Goal: Task Accomplishment & Management: Complete application form

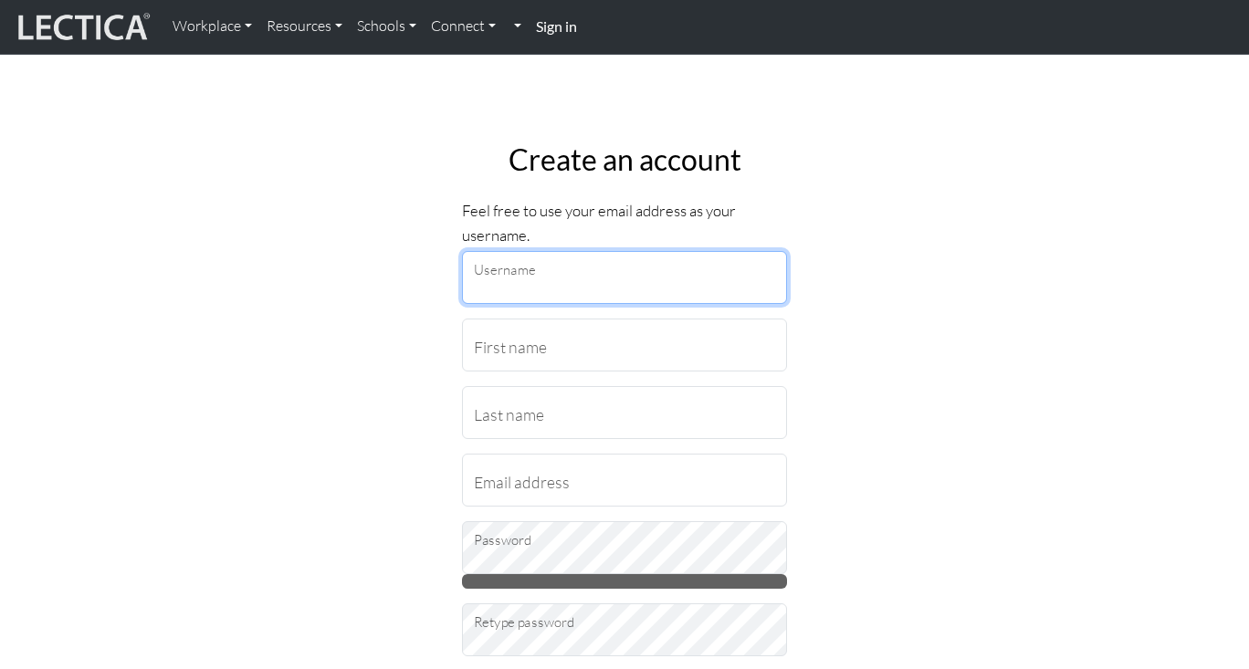
click at [564, 277] on input "Username" at bounding box center [624, 277] width 325 height 53
type input "rachs"
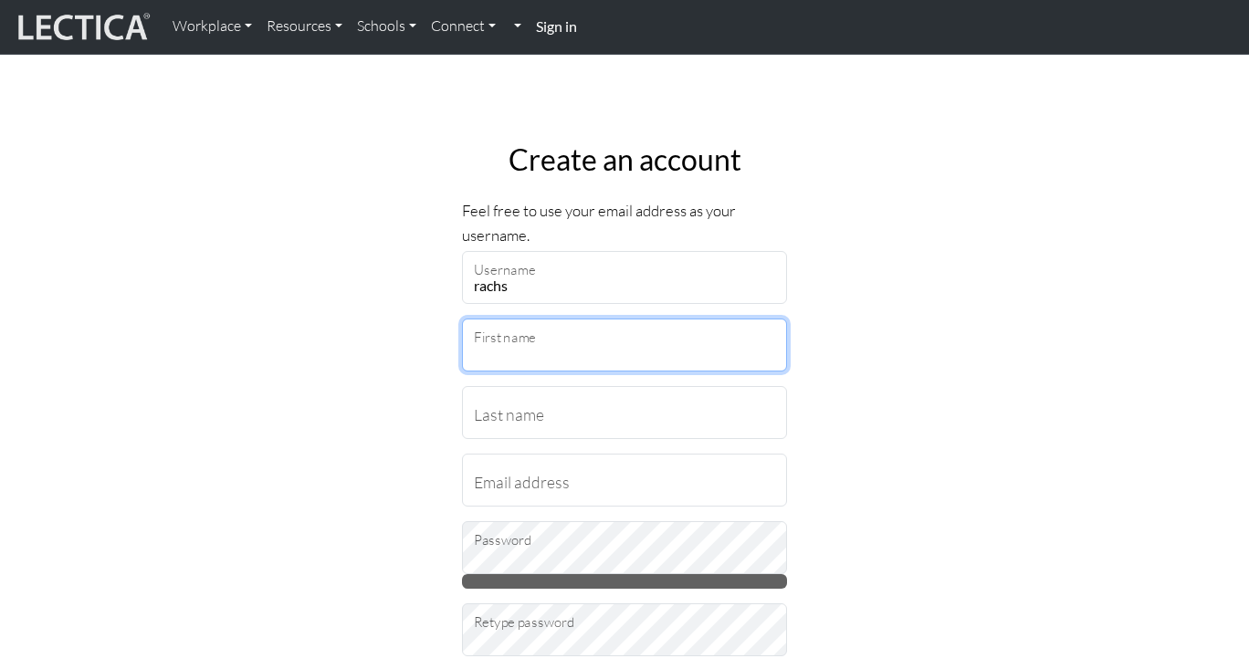
click at [506, 351] on input "First name" at bounding box center [624, 345] width 325 height 53
type input "rach"
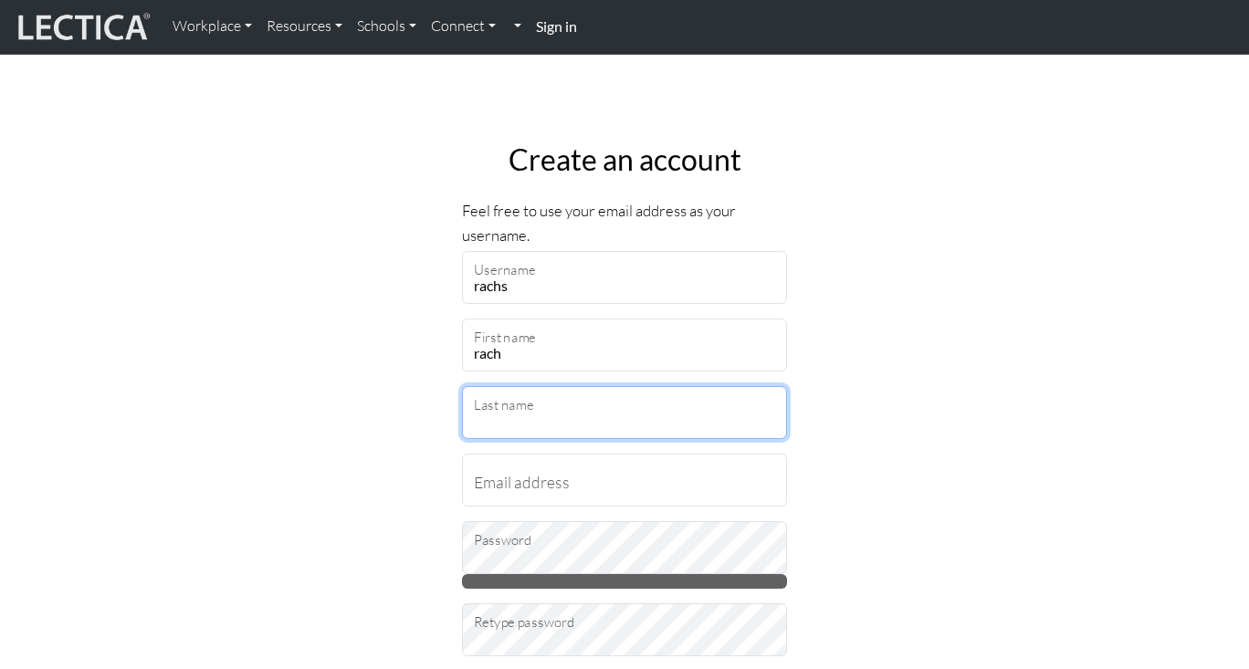
click at [507, 411] on input "Last name" at bounding box center [624, 412] width 325 height 53
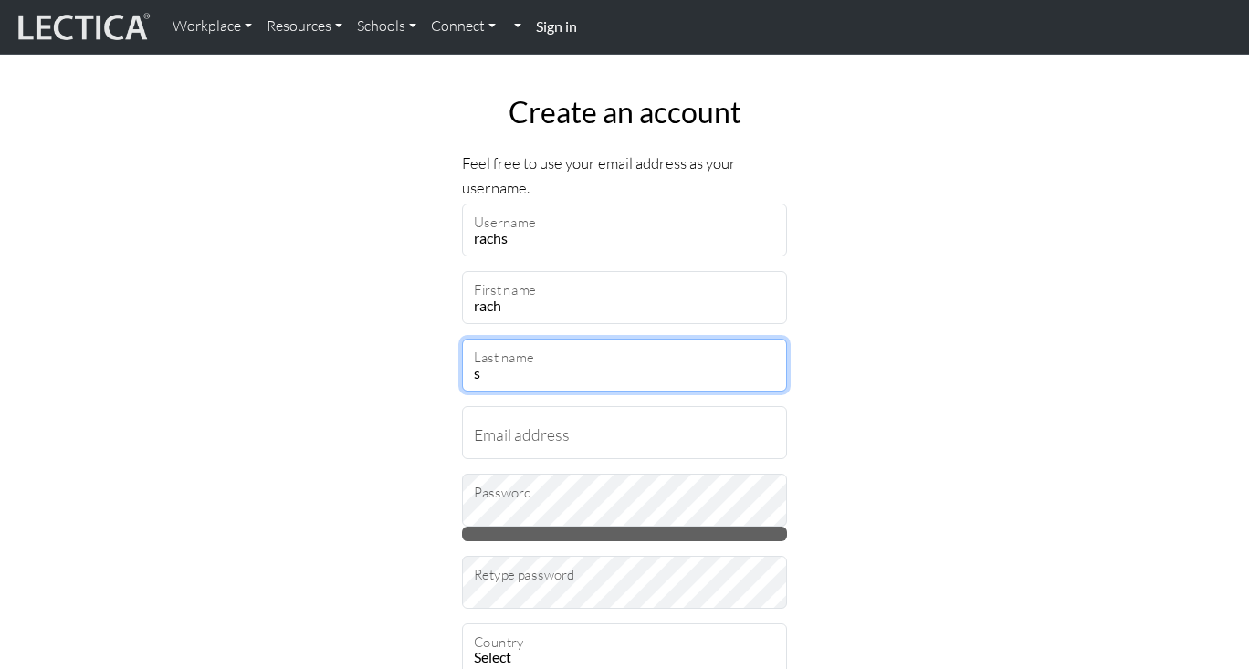
scroll to position [48, 0]
type input "s"
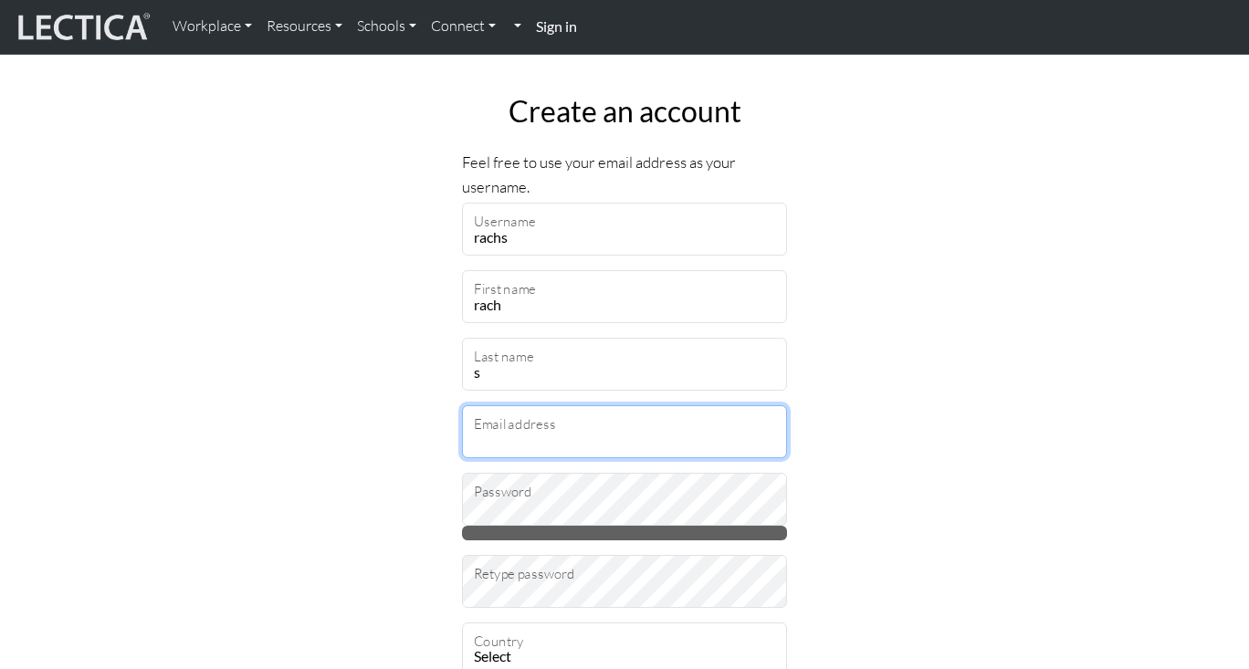
click at [502, 435] on input "Email address" at bounding box center [624, 431] width 325 height 53
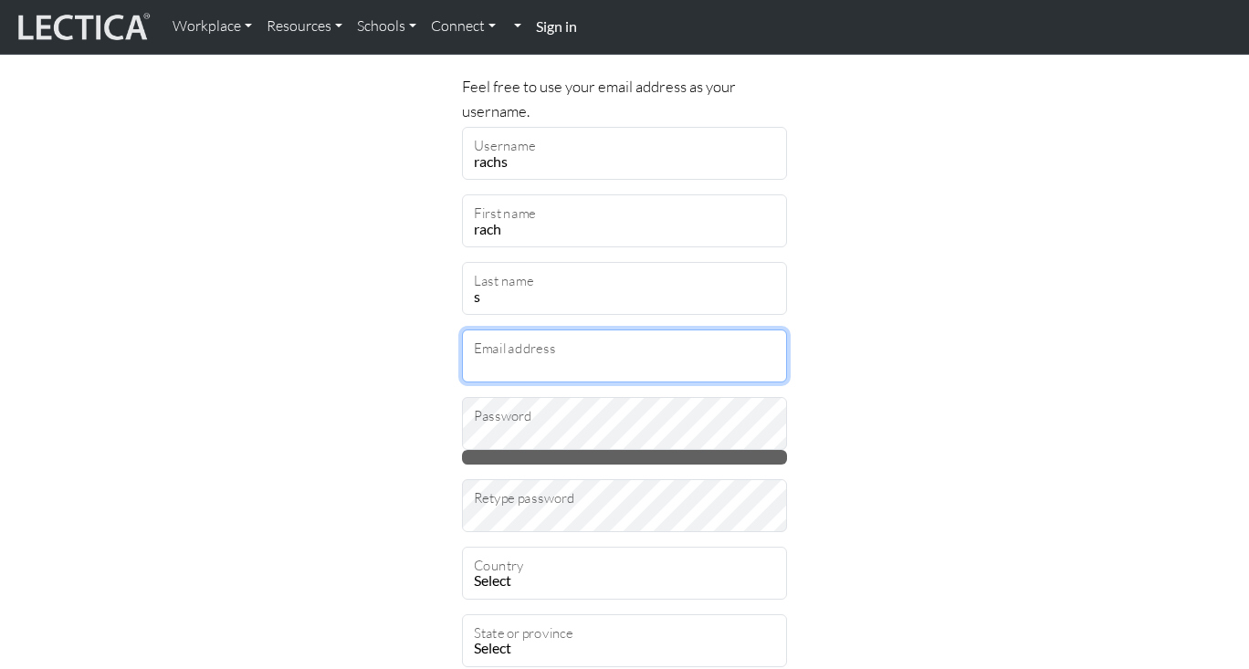
scroll to position [125, 0]
type input "rfindsahome@gmail.com"
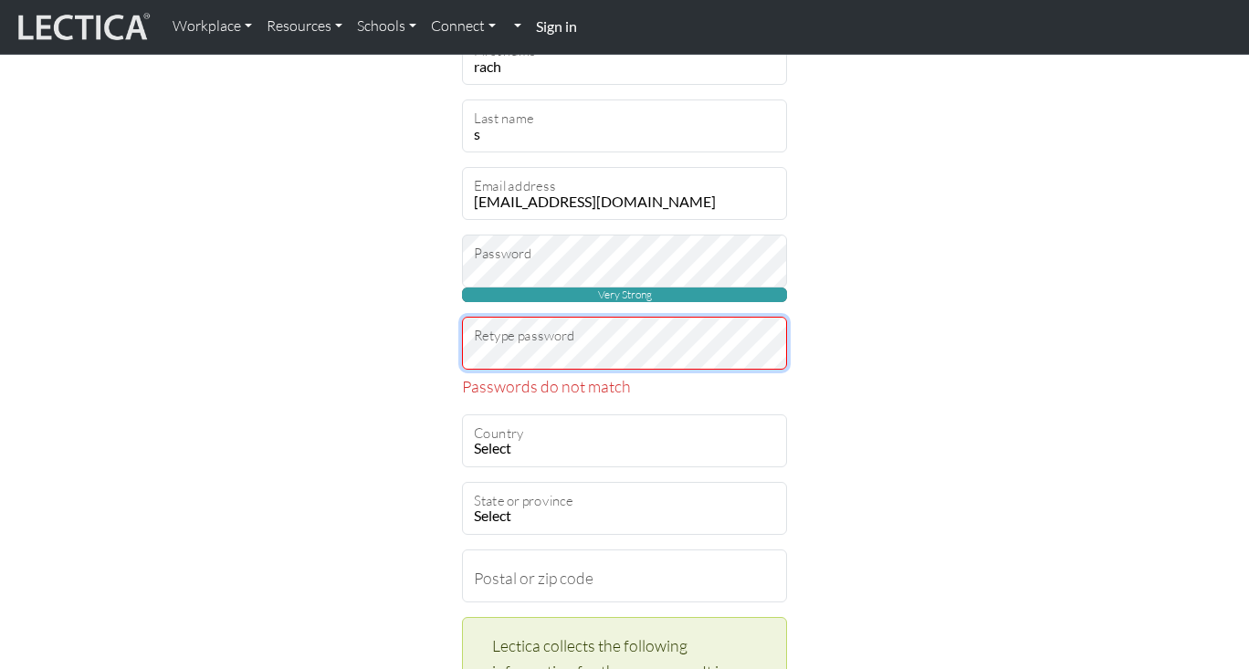
scroll to position [310, 0]
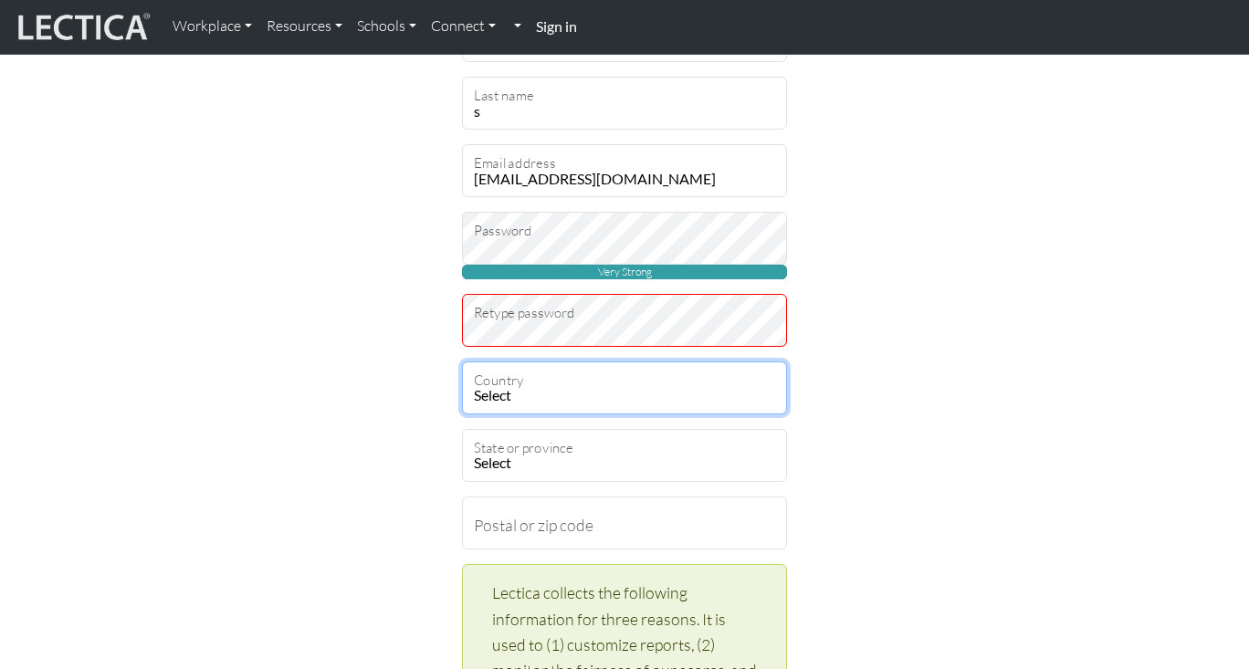
click at [564, 385] on select "Select Afghanistan A…land Islands Albania Algeria American Samoa Andorra Angola…" at bounding box center [624, 388] width 325 height 53
select select "117"
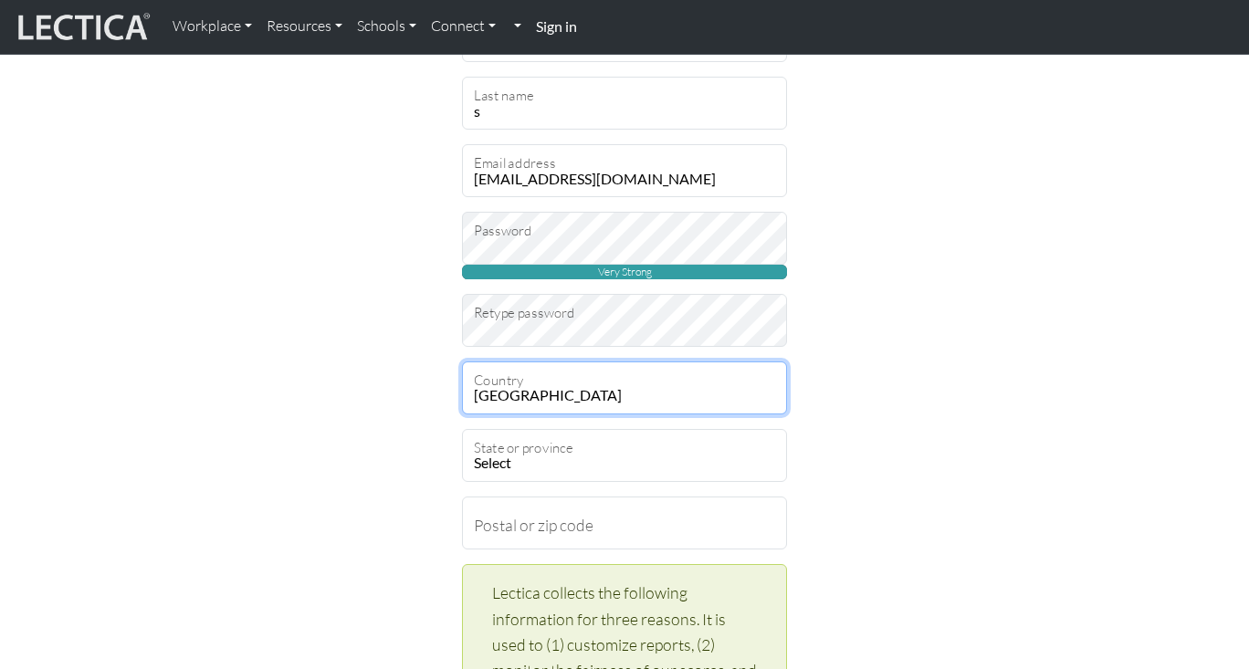
click at [462, 362] on select "Select Afghanistan A…land Islands Albania Algeria American Samoa Andorra Angola…" at bounding box center [624, 388] width 325 height 53
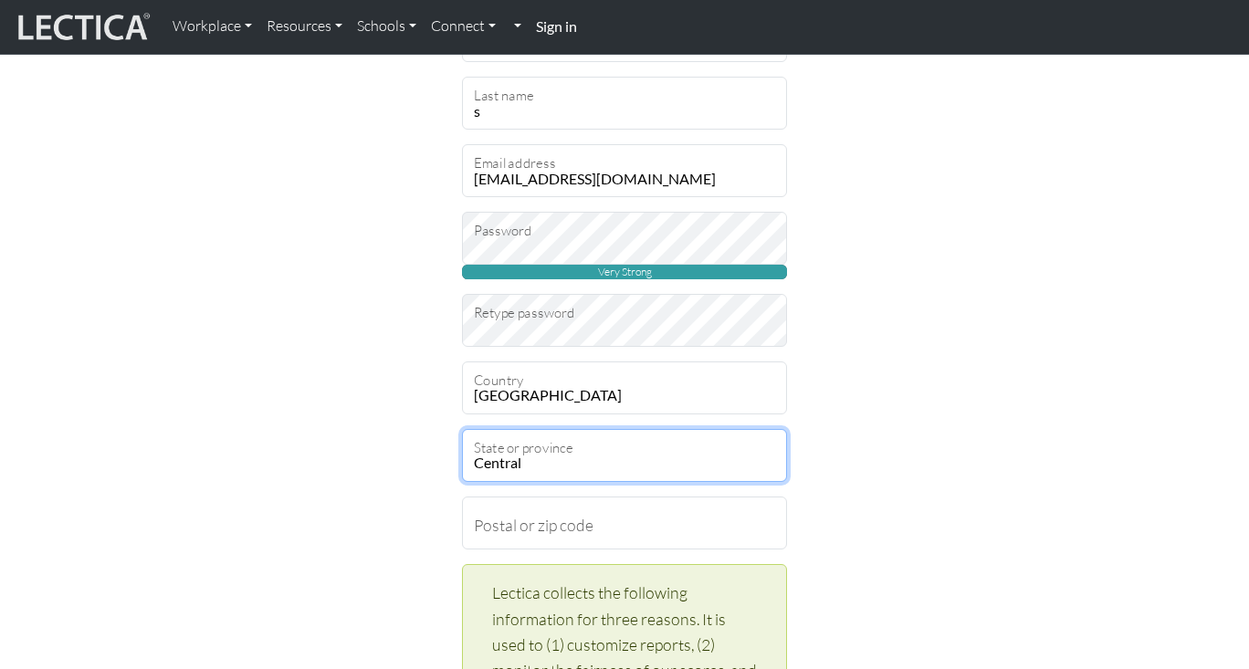
click at [532, 466] on select "Central Coast Eastern Nairobi Area North-Eastern Nyanza Rift Valley Western" at bounding box center [624, 455] width 325 height 53
select select "5477"
click at [462, 429] on select "Central Coast Eastern Nairobi Area North-Eastern Nyanza Rift Valley Western" at bounding box center [624, 455] width 325 height 53
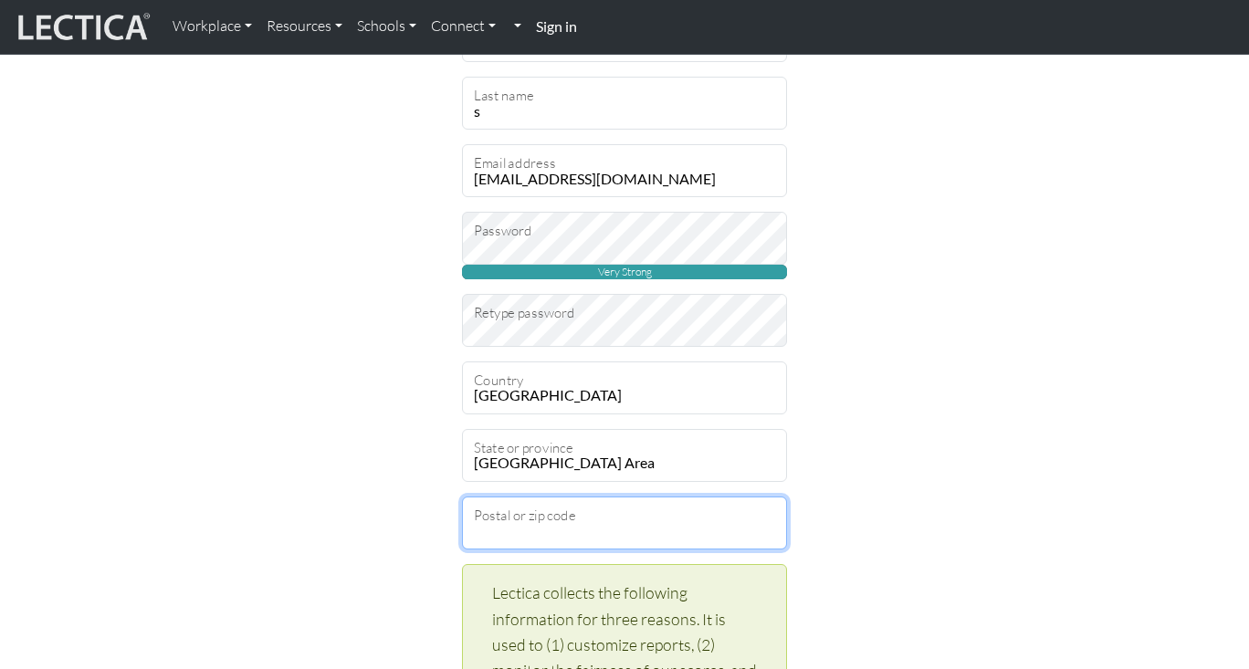
click at [521, 532] on input "Postal or zip code" at bounding box center [624, 523] width 325 height 53
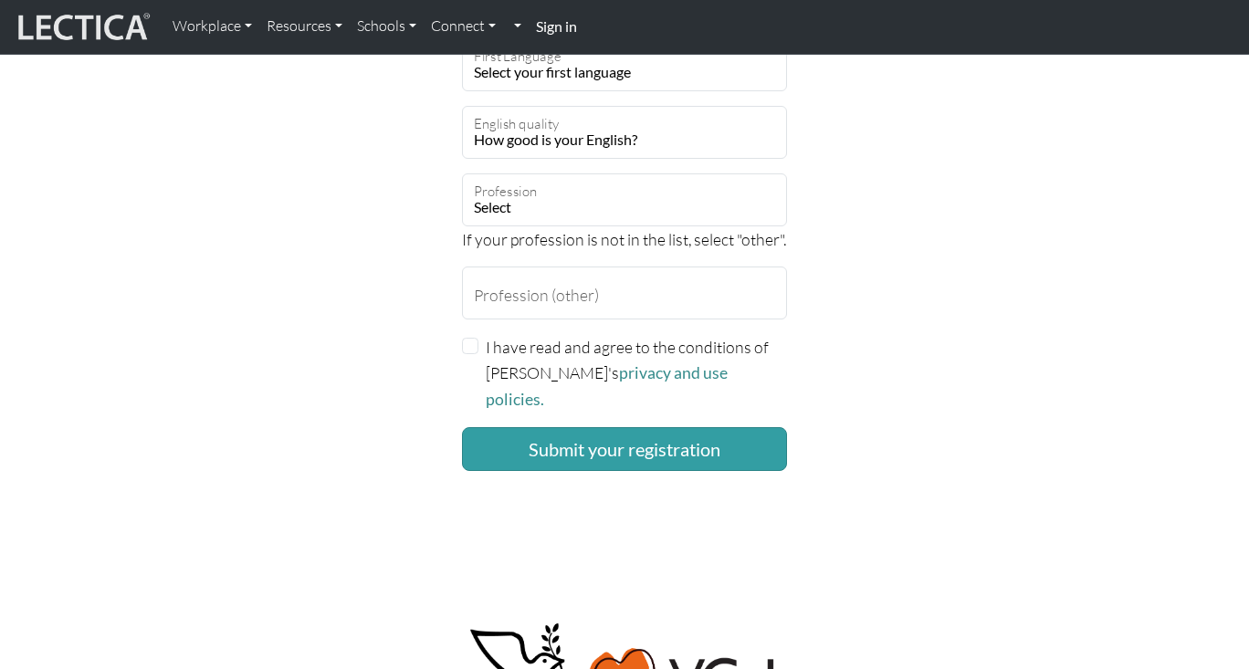
scroll to position [1285, 0]
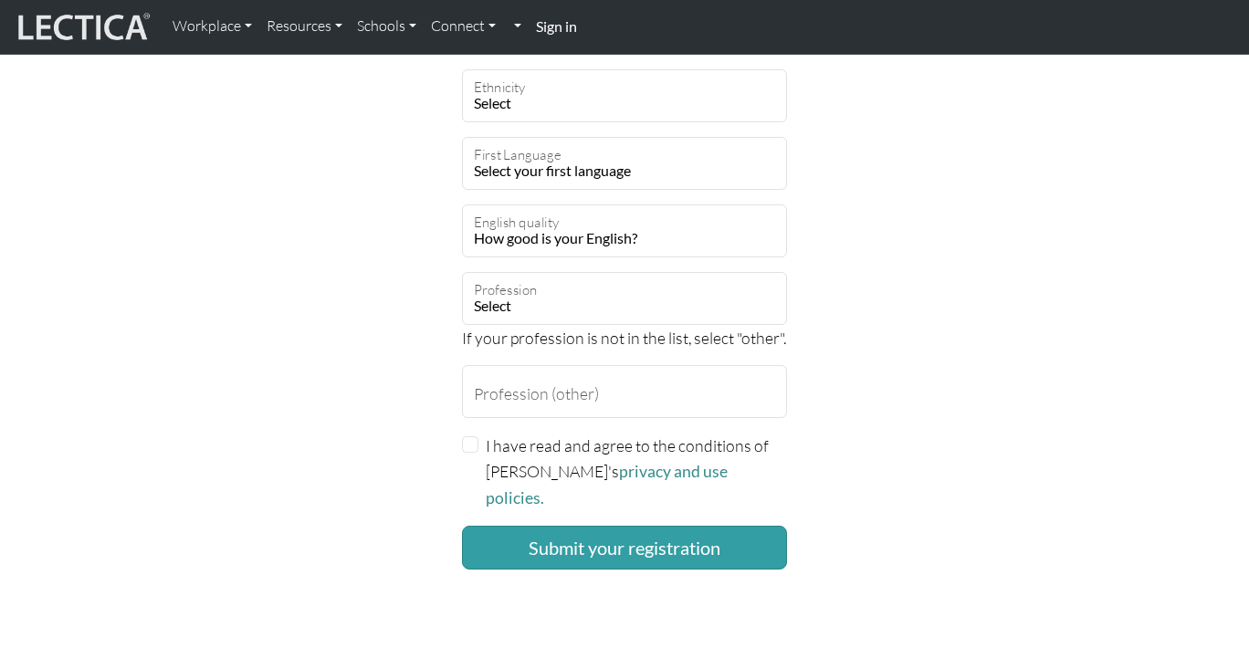
type input "00100"
click at [470, 450] on input "I have read and agree to the conditions of Lectica's privacy and use policies." at bounding box center [470, 444] width 16 height 16
checkbox input "true"
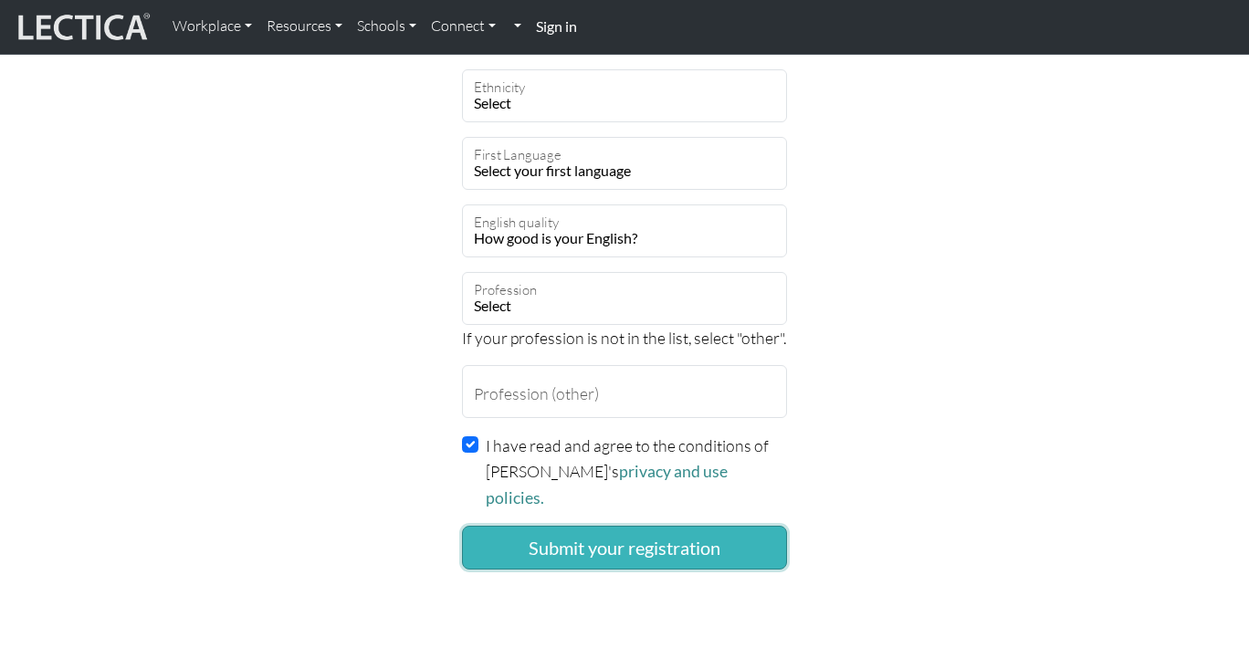
click at [572, 526] on button "Submit your registration" at bounding box center [624, 548] width 325 height 44
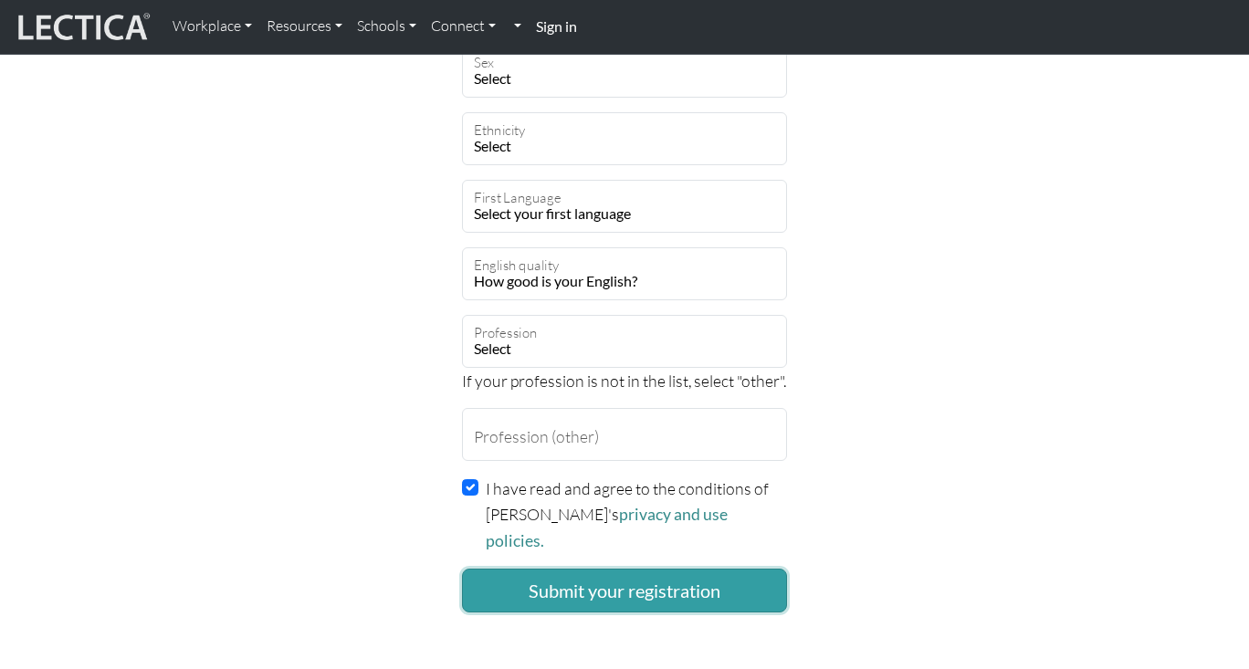
scroll to position [1214, 0]
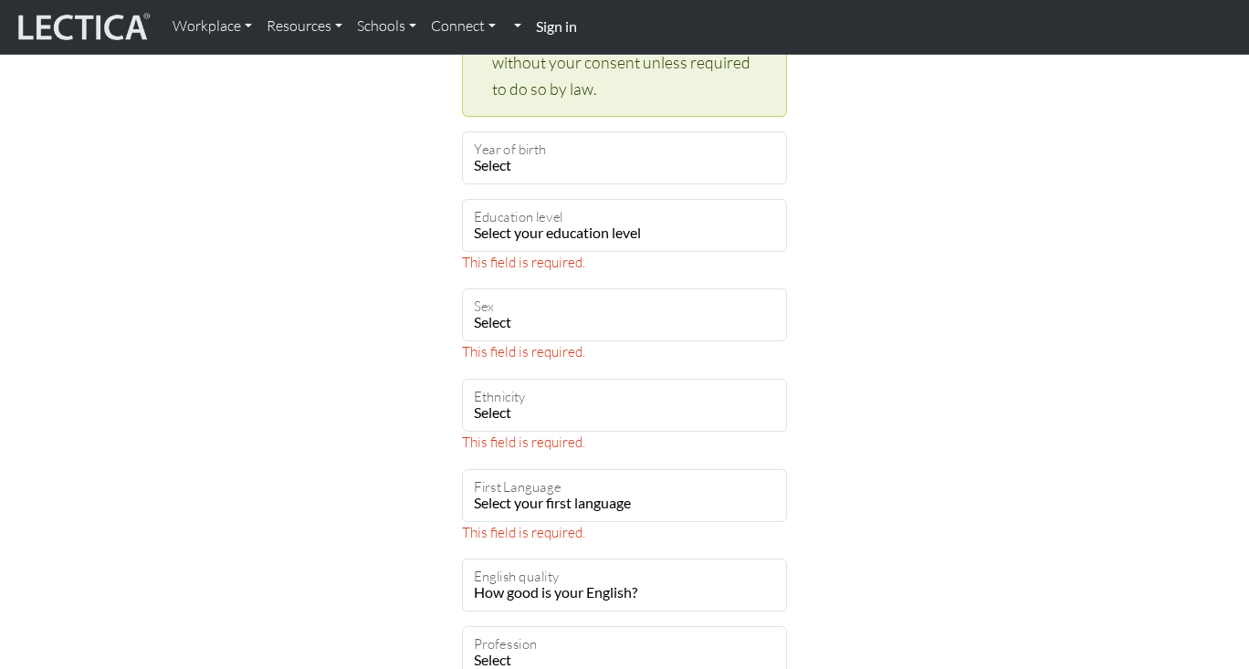
scroll to position [1025, 0]
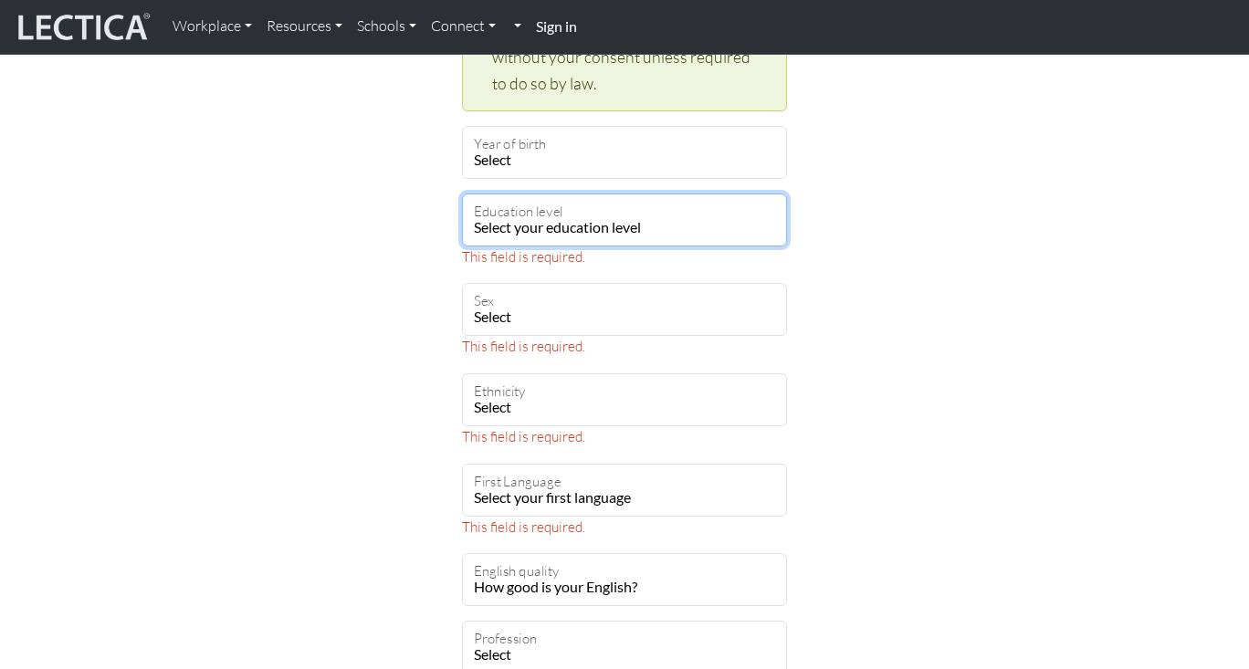
click at [617, 222] on select "Select your education level toddler pre-pre-pre-k pre-pre-k pre-k Kindergarten …" at bounding box center [624, 220] width 325 height 53
select select "23"
click at [462, 194] on select "Select your education level toddler pre-pre-pre-k pre-pre-k pre-k Kindergarten …" at bounding box center [624, 220] width 325 height 53
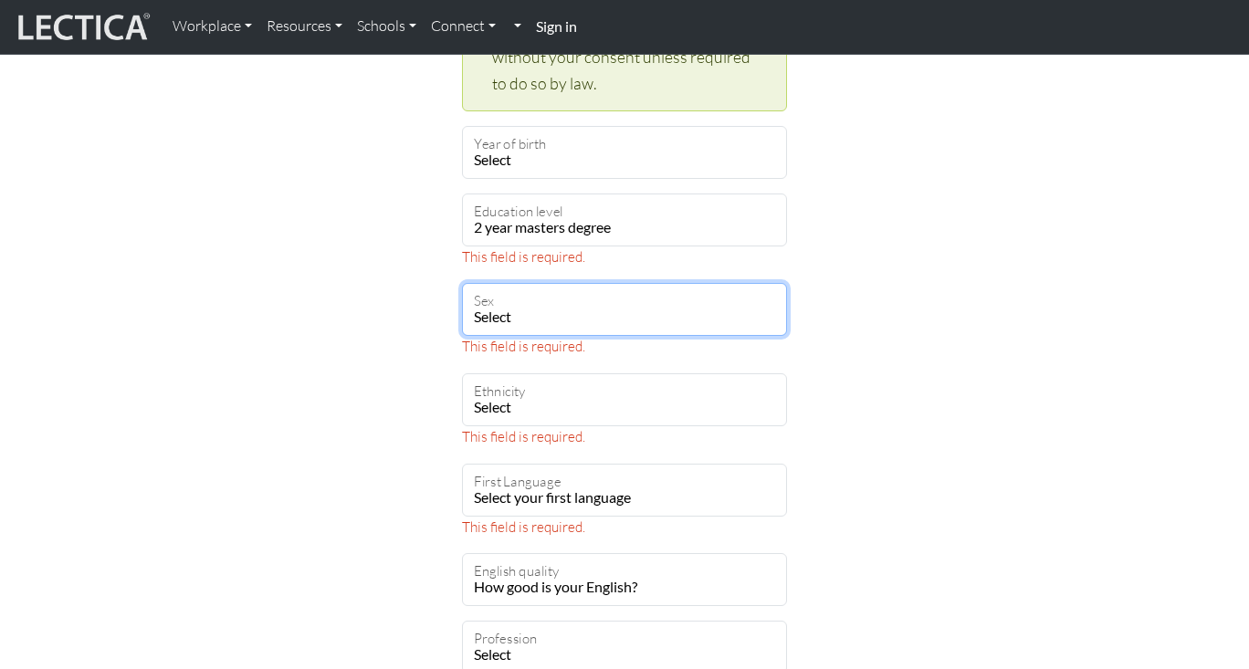
click at [553, 316] on select "Select Male Female Binary Non-binary Opt out" at bounding box center [624, 309] width 325 height 53
select select "optout"
click at [462, 283] on select "Select Male Female Binary Non-binary Opt out" at bounding box center [624, 309] width 325 height 53
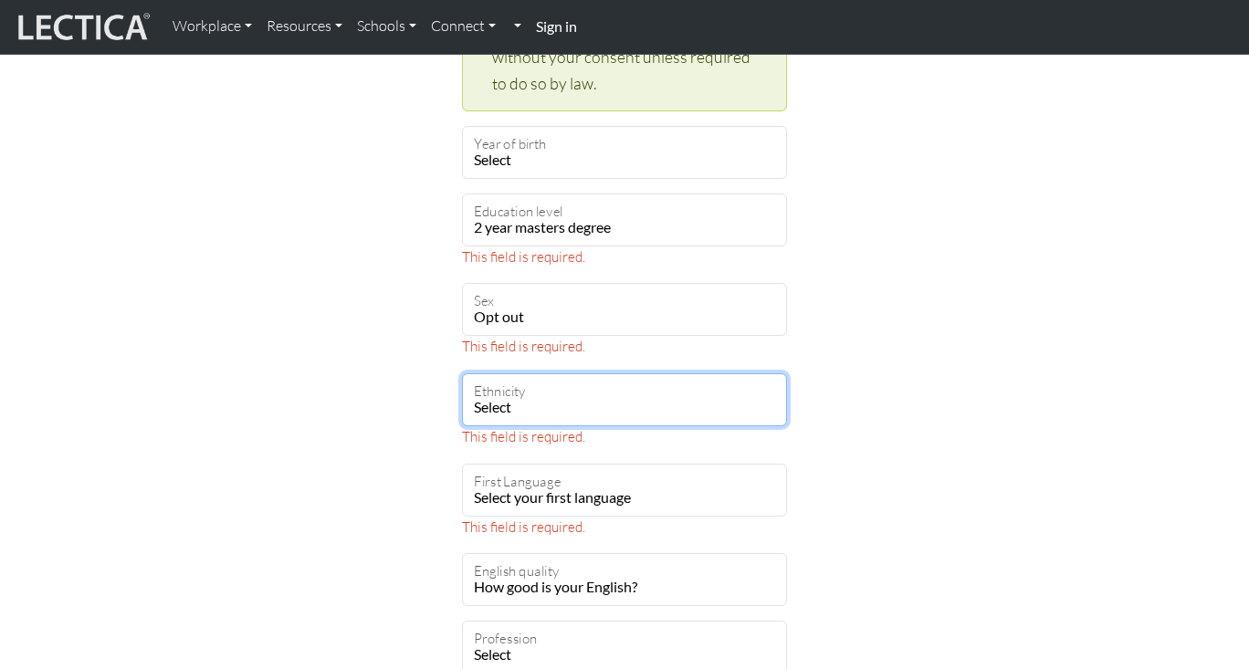
click at [553, 394] on select "Select African Asian Black Carribean Caucasian Central American Eurasian Indian…" at bounding box center [624, 399] width 325 height 53
select select "120"
click at [462, 373] on select "Select African Asian Black Carribean Caucasian Central American Eurasian Indian…" at bounding box center [624, 399] width 325 height 53
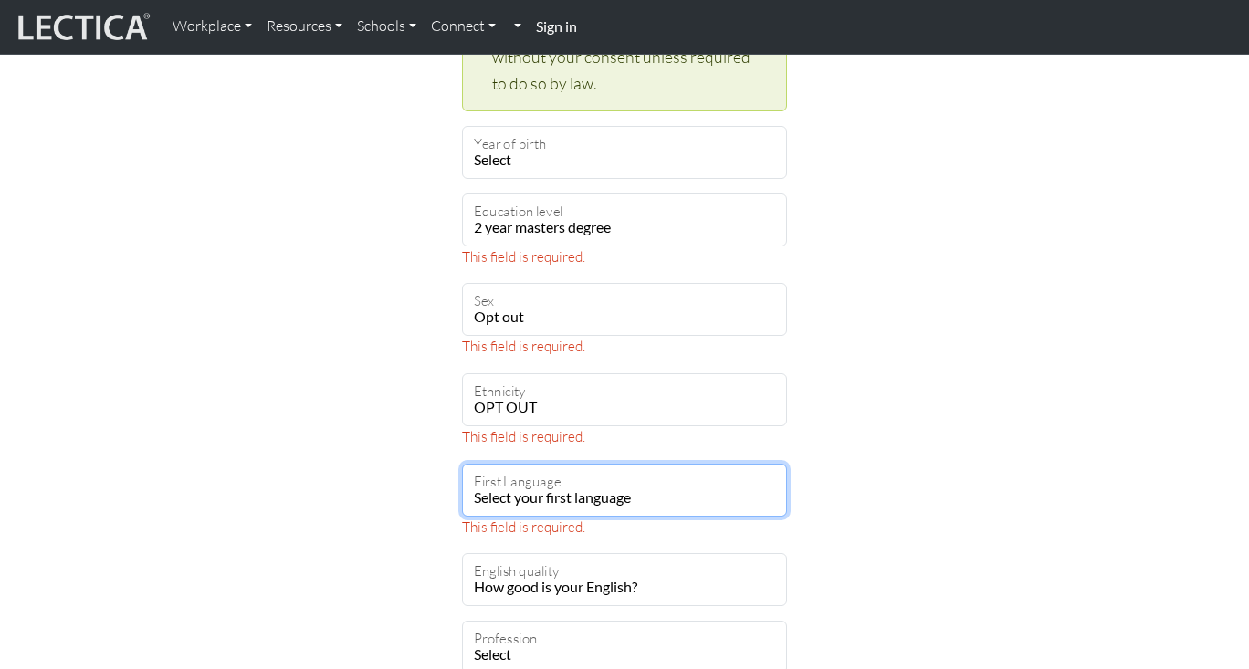
click at [581, 505] on select "Select your first language Abkhazian Achinese Acoli Adangme Adyghe Afar Afrihil…" at bounding box center [624, 490] width 325 height 53
select select "2424"
click at [462, 464] on select "Select your first language Abkhazian Achinese Acoli Adangme Adyghe Afar Afrihil…" at bounding box center [624, 490] width 325 height 53
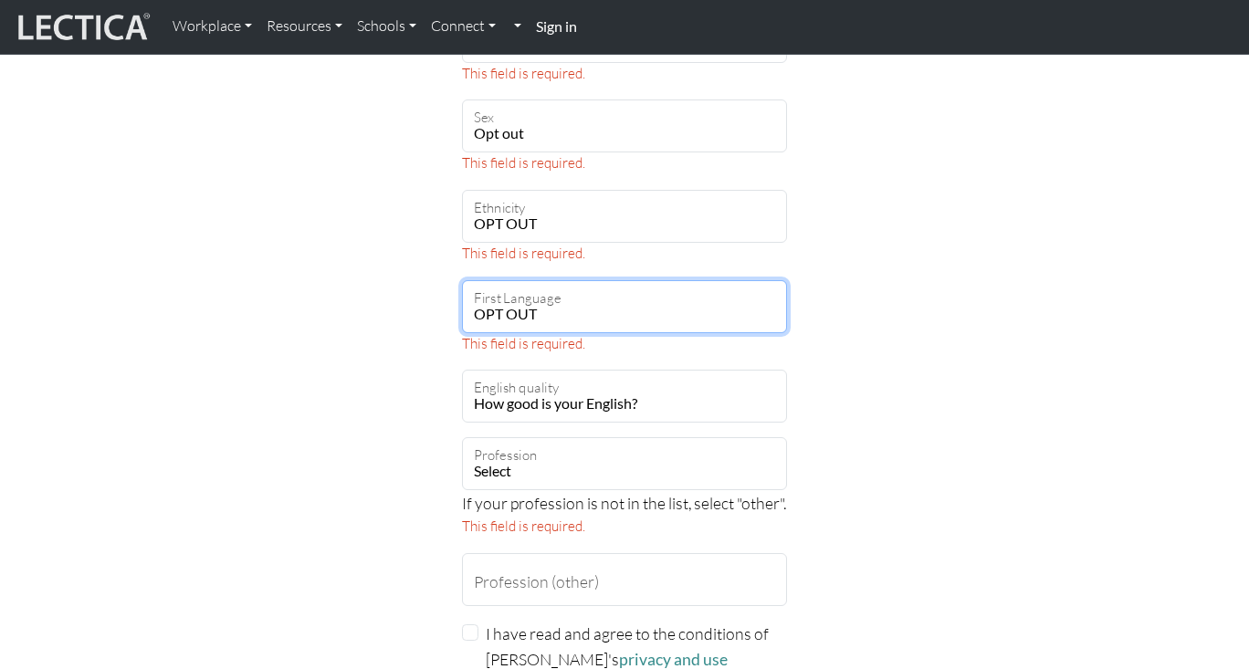
scroll to position [1325, 0]
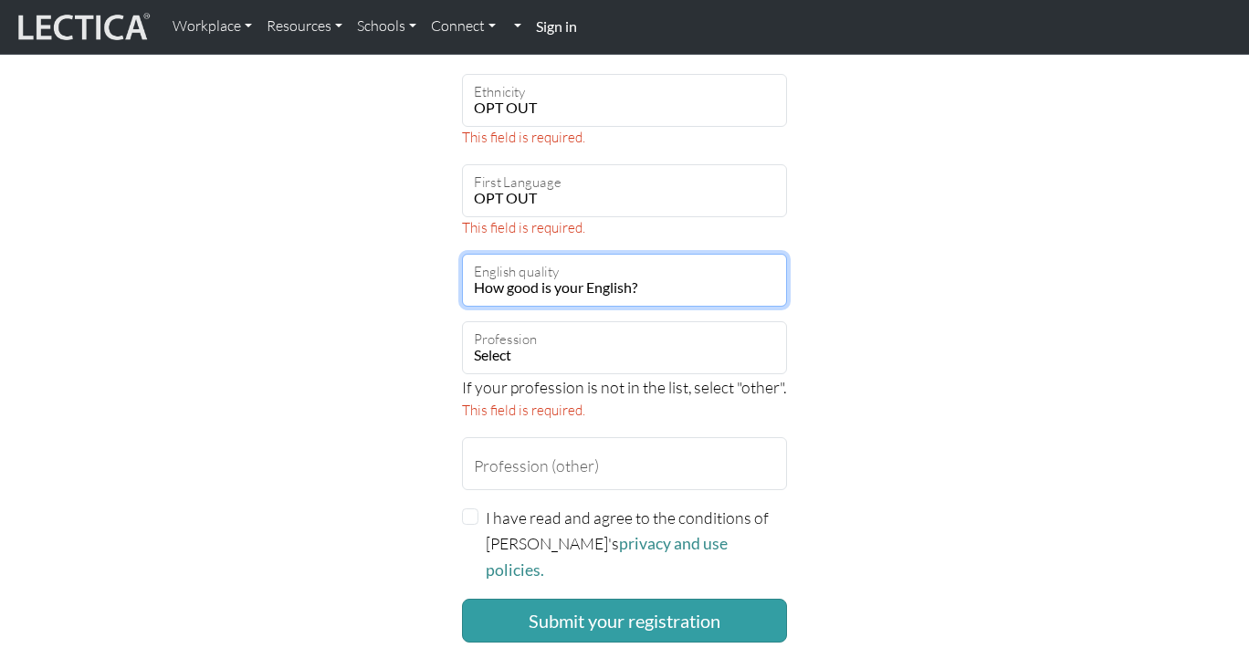
click at [586, 278] on select "How good is your English? Outstanding Excellent Very good Good Not so good Poor" at bounding box center [624, 280] width 325 height 53
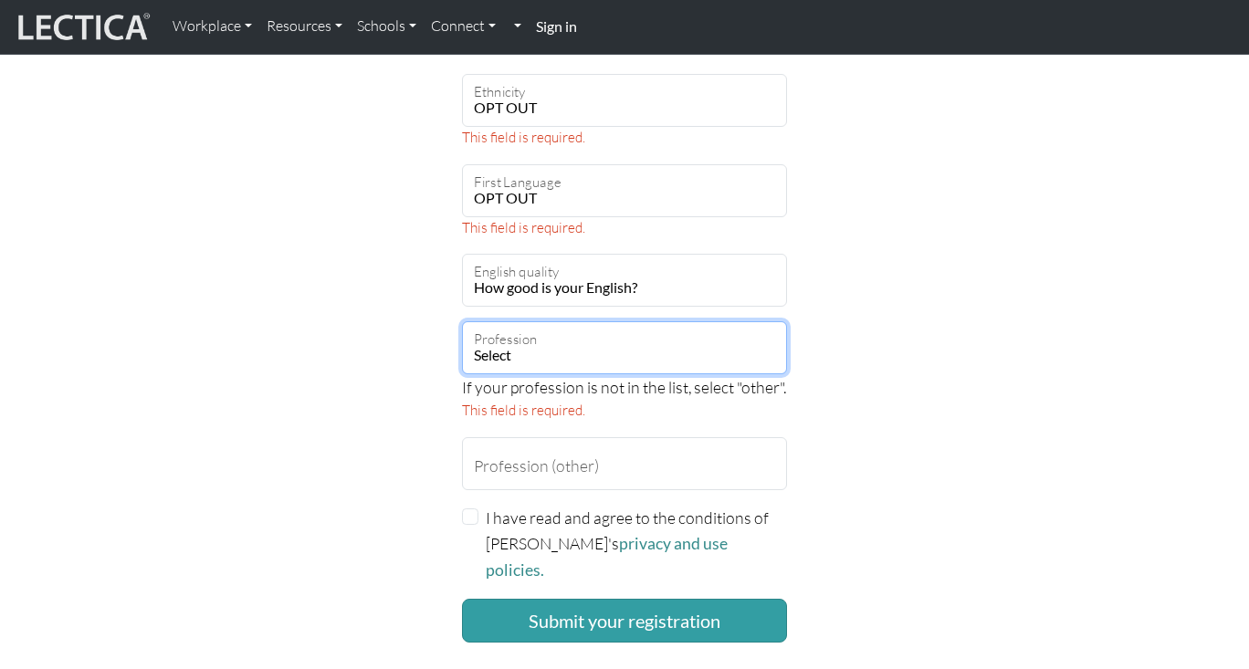
click at [607, 350] on select "Select academic accounting/finance administration arts: performing arts: visual…" at bounding box center [624, 347] width 325 height 53
select select "17"
click at [462, 321] on select "Select academic accounting/finance administration arts: performing arts: visual…" at bounding box center [624, 347] width 325 height 53
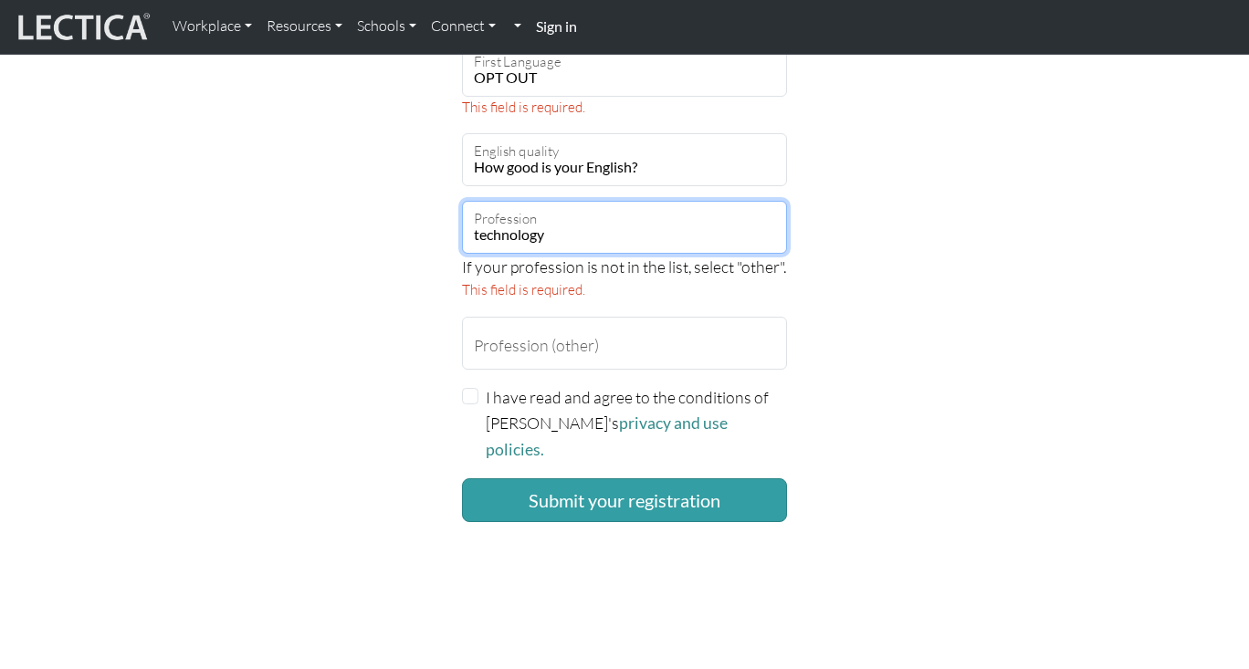
scroll to position [1555, 0]
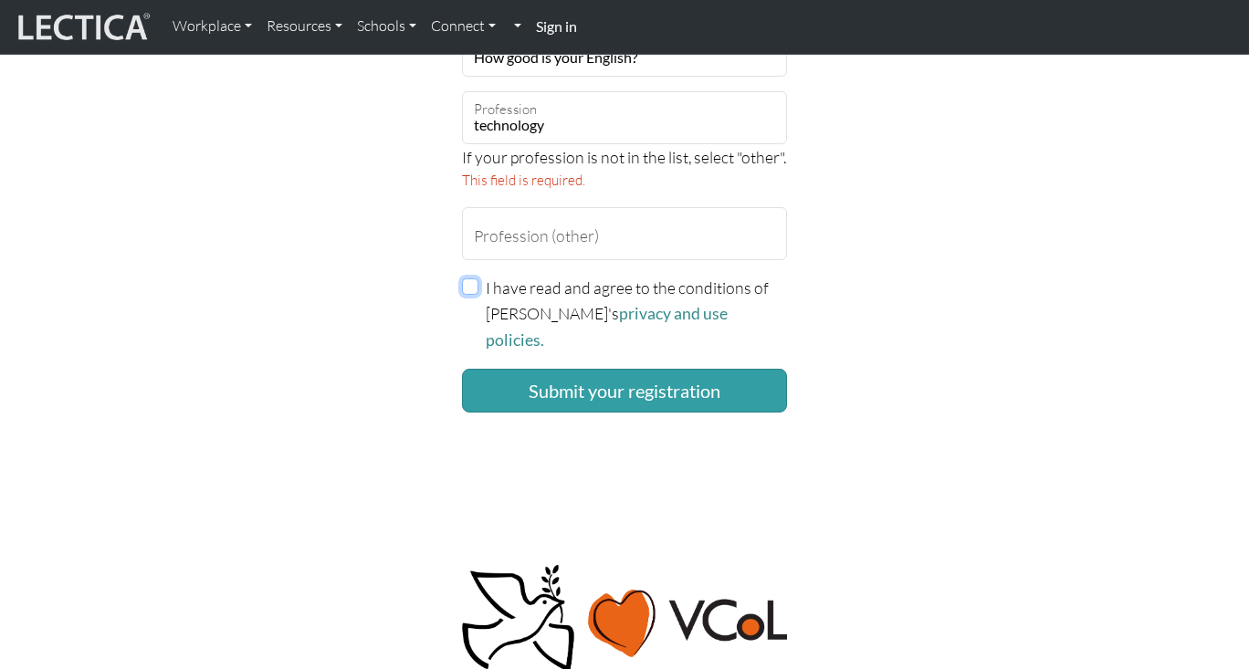
click at [474, 283] on input "I have read and agree to the conditions of Lectica's privacy and use policies." at bounding box center [470, 286] width 16 height 16
checkbox input "true"
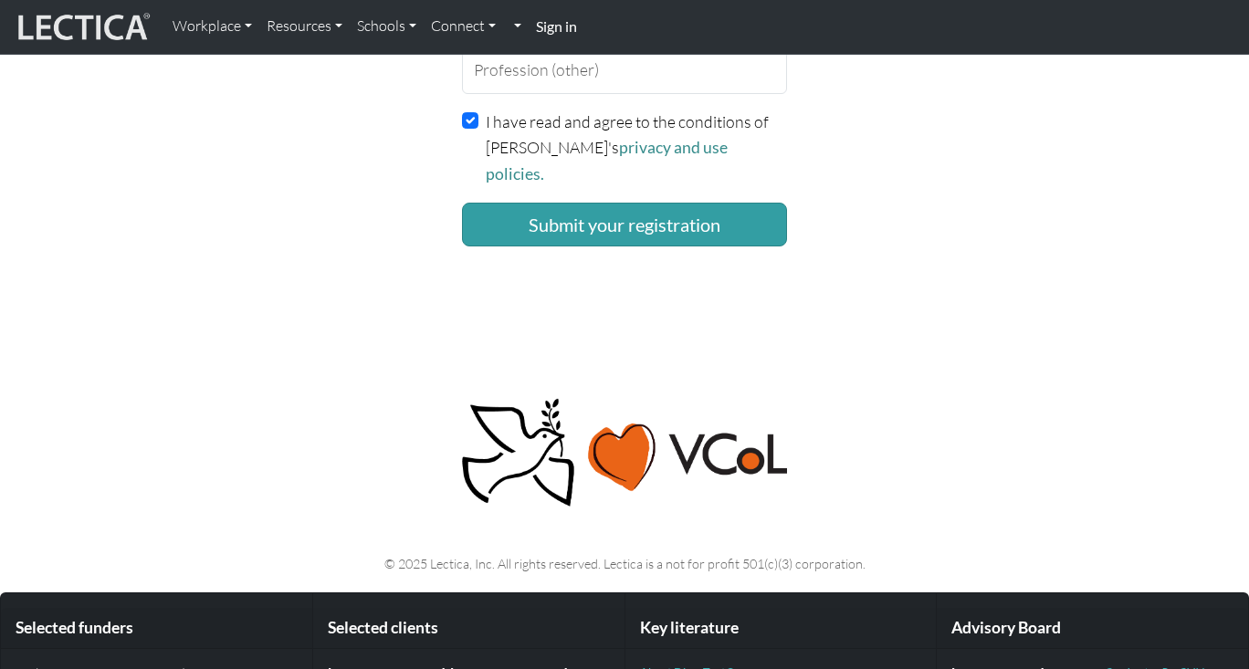
scroll to position [1754, 0]
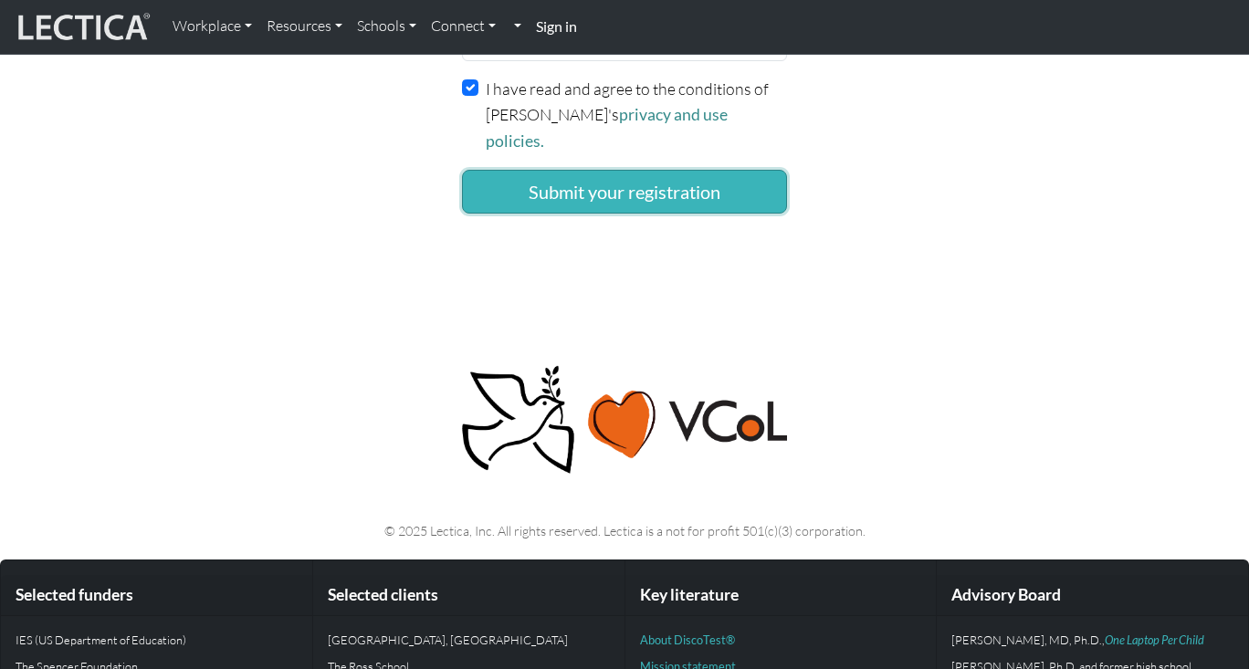
click at [604, 170] on button "Submit your registration" at bounding box center [624, 192] width 325 height 44
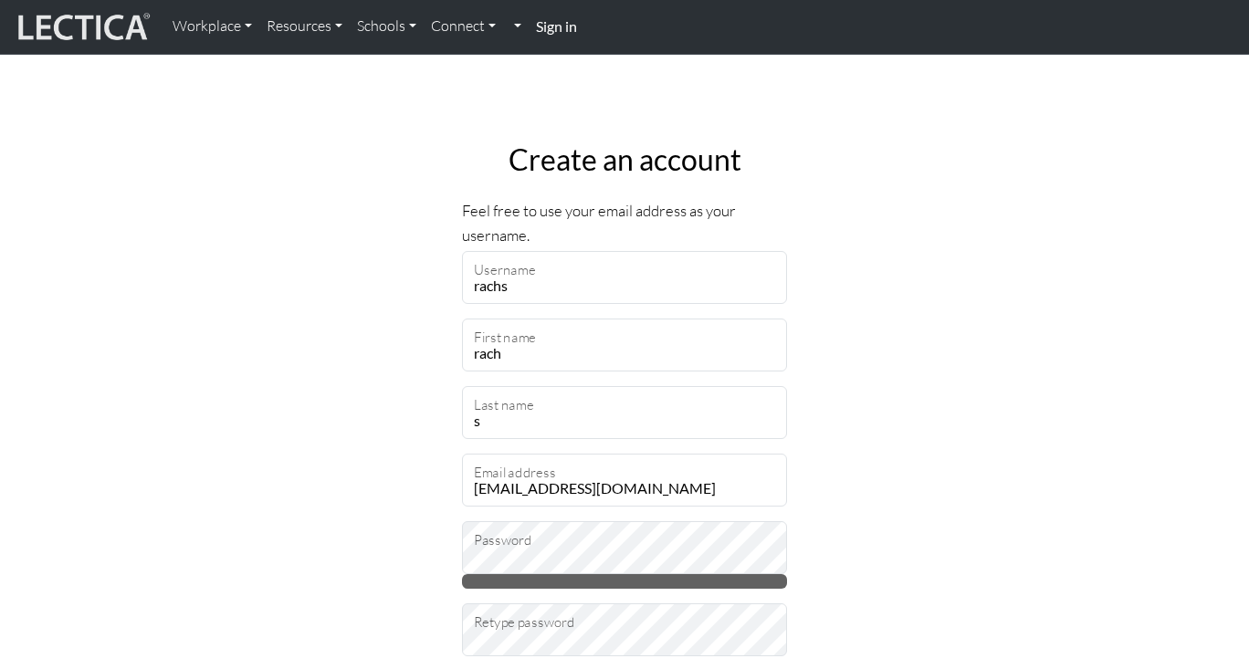
click at [569, 27] on strong "Sign in" at bounding box center [556, 25] width 41 height 17
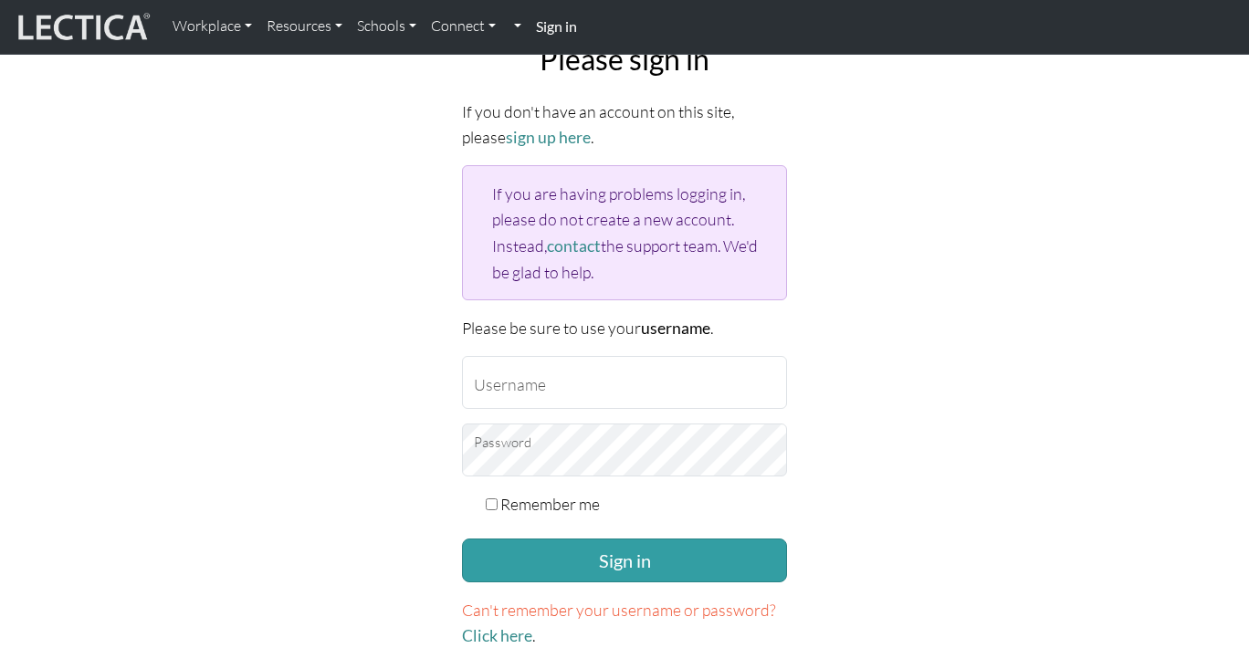
scroll to position [152, 0]
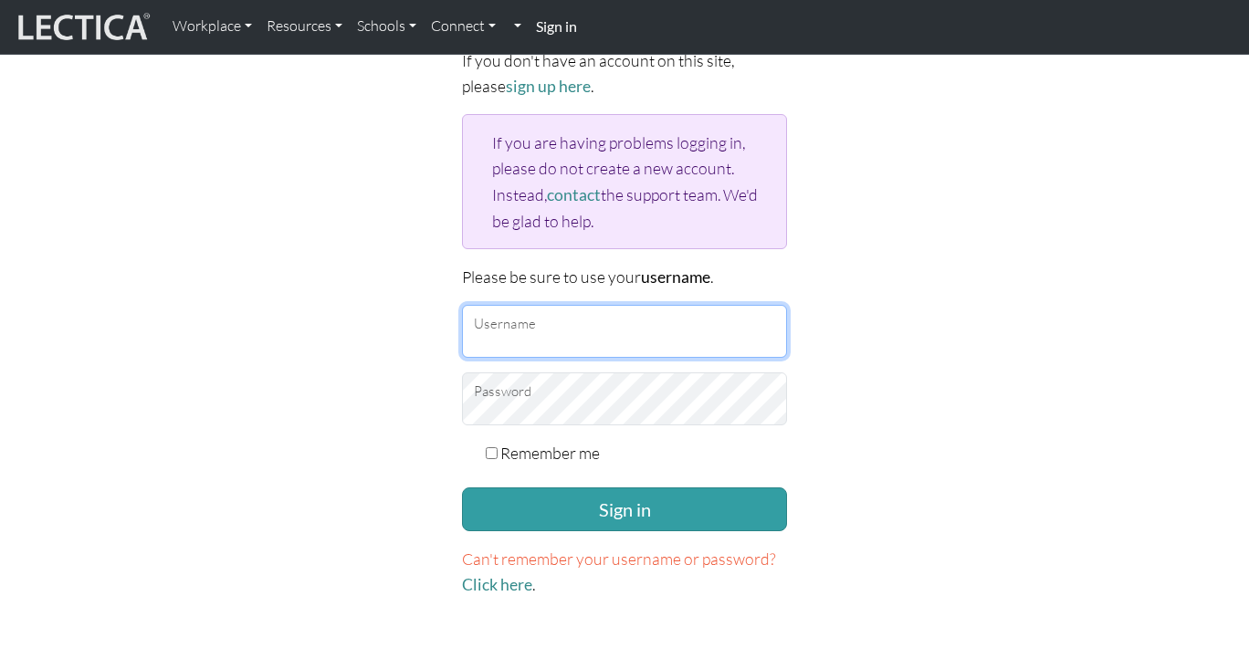
click at [572, 333] on input "Username" at bounding box center [624, 331] width 325 height 53
type input "rachsworks"
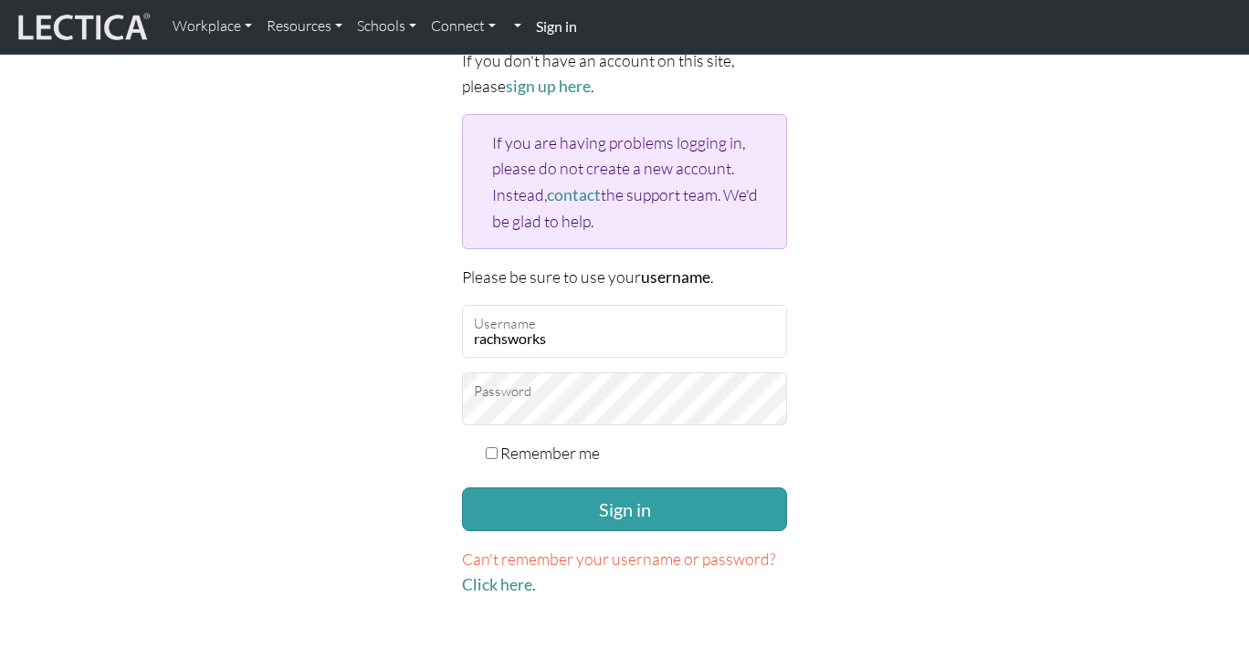
click at [492, 447] on input "Remember me" at bounding box center [492, 453] width 12 height 12
checkbox input "true"
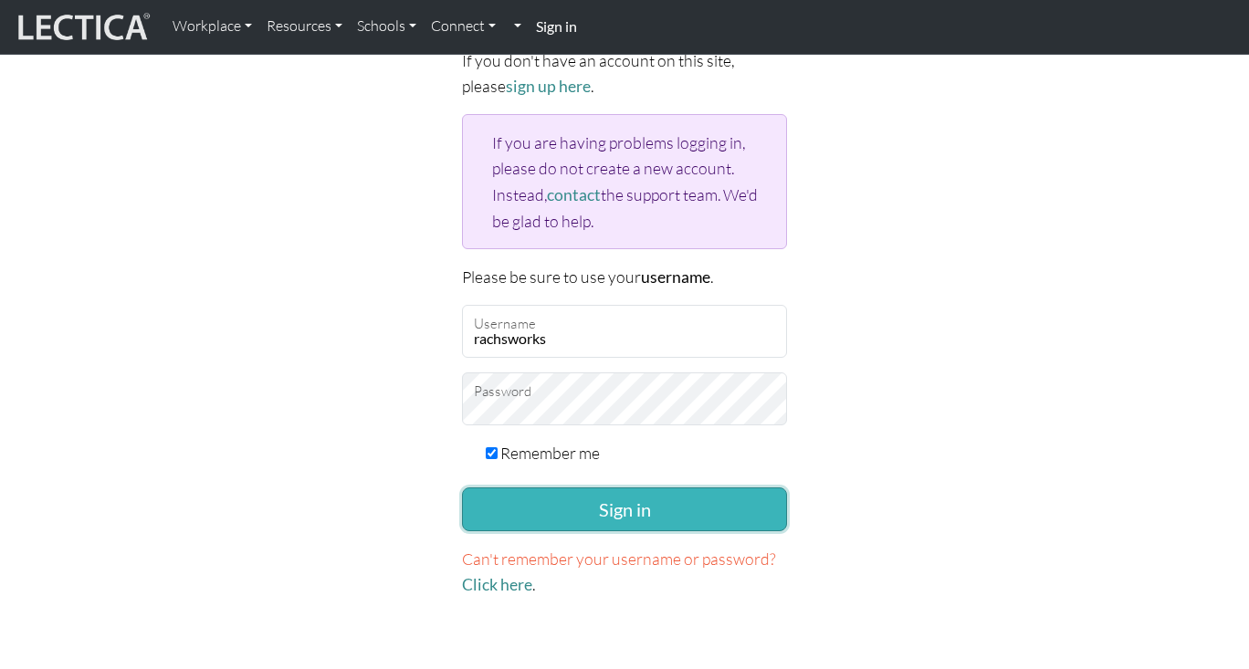
click at [548, 497] on button "Sign in" at bounding box center [624, 510] width 325 height 44
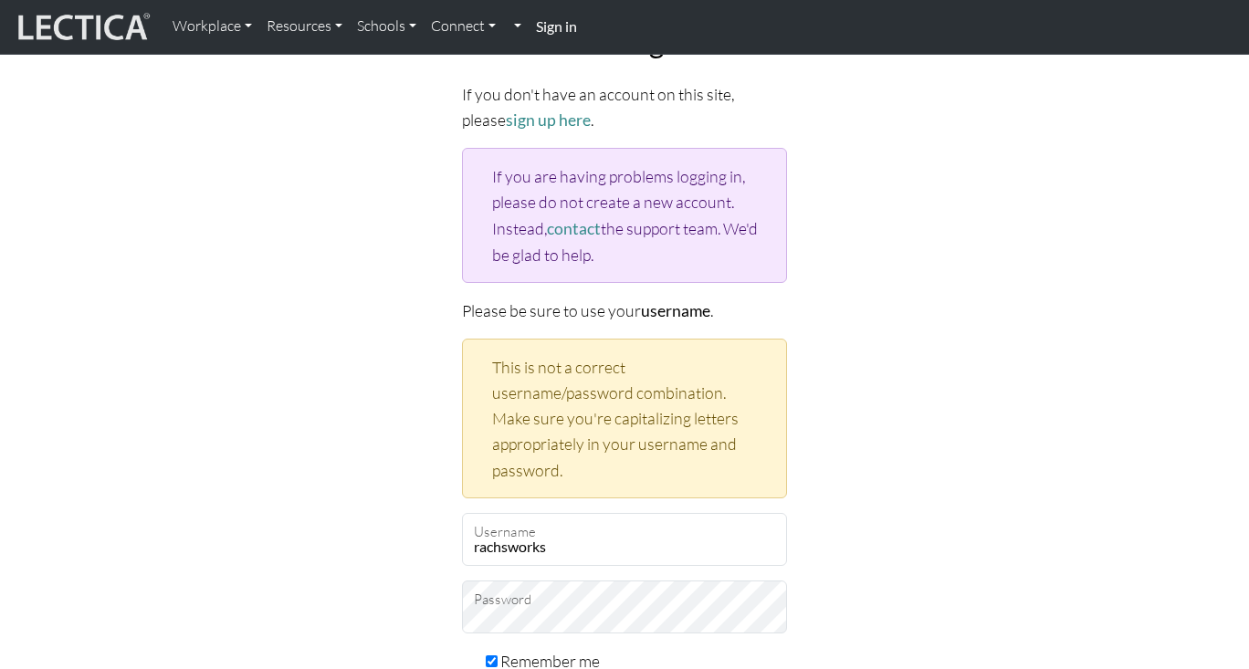
scroll to position [142, 0]
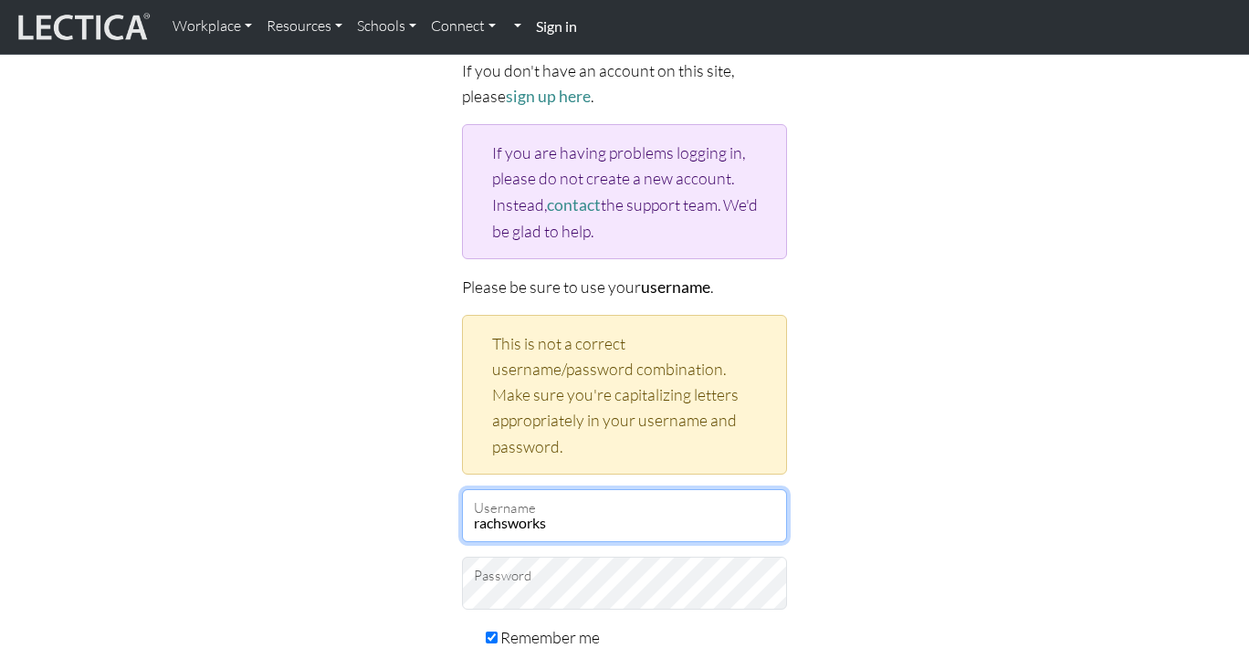
click at [552, 521] on input "rachsworks" at bounding box center [624, 515] width 325 height 53
type input "rachs"
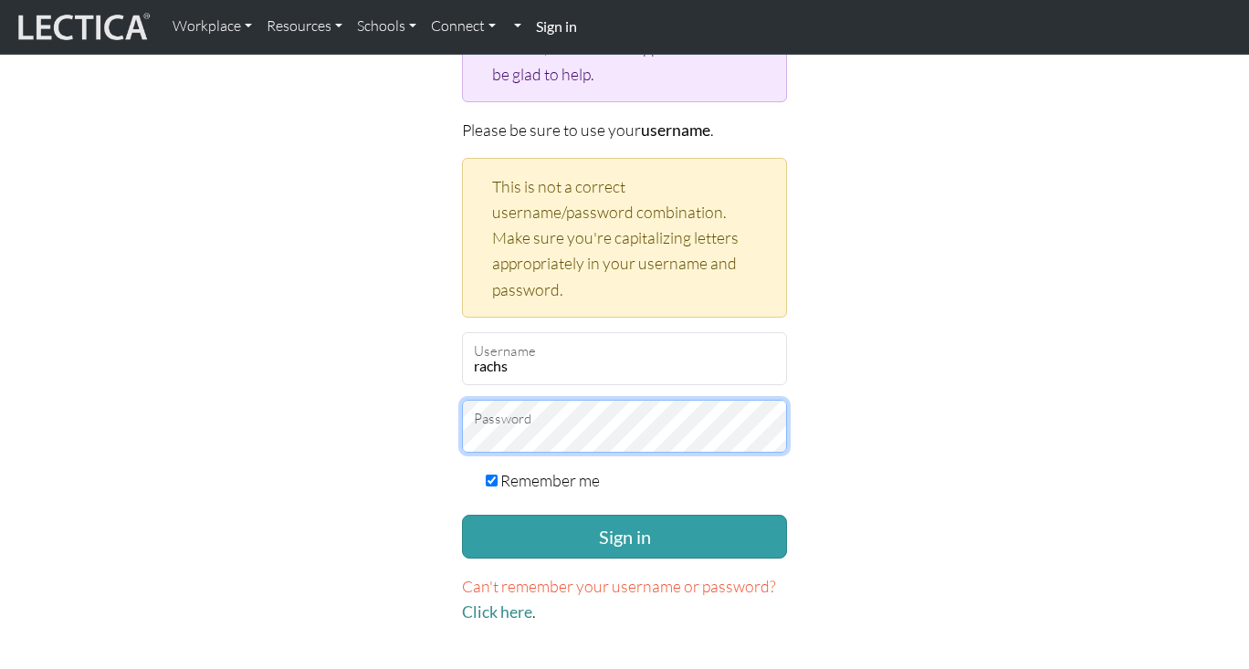
scroll to position [378, 0]
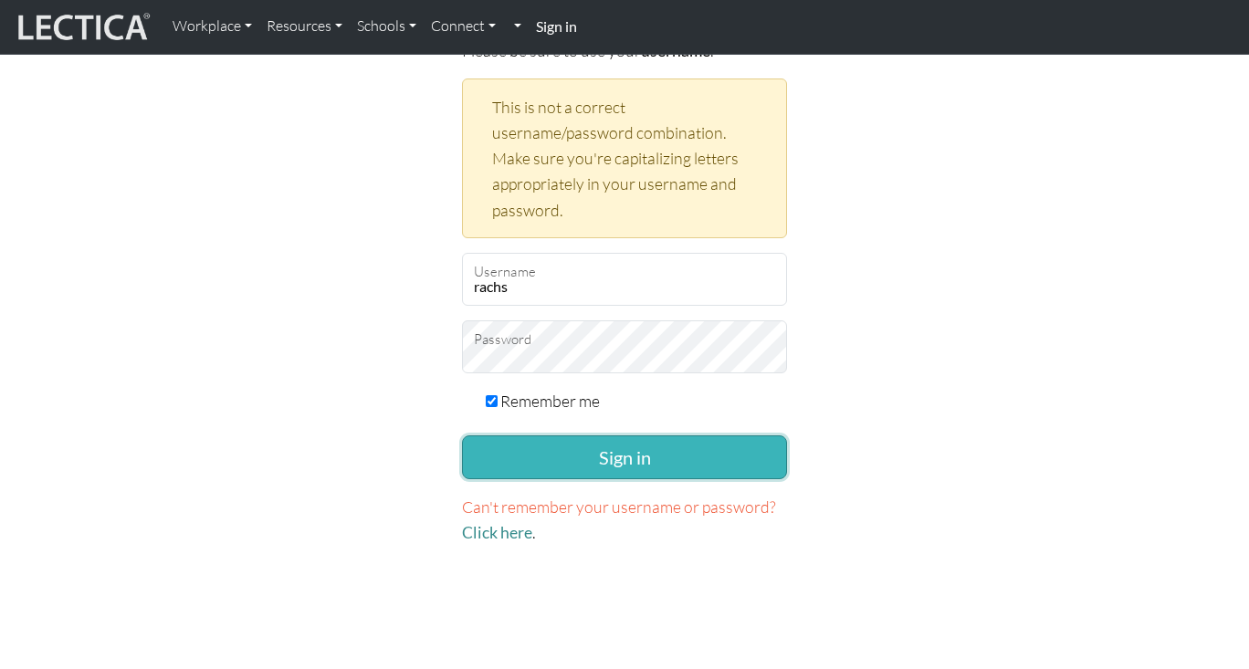
click at [570, 455] on button "Sign in" at bounding box center [624, 458] width 325 height 44
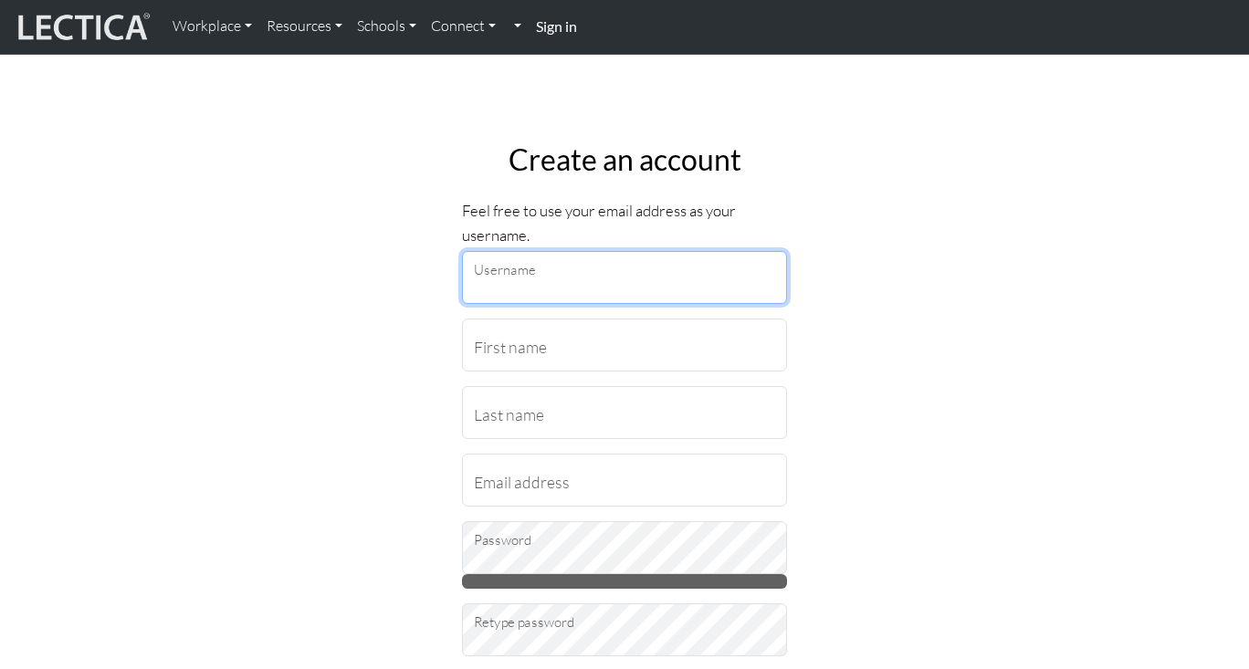
click at [572, 289] on input "Username" at bounding box center [624, 277] width 325 height 53
type input "rachs"
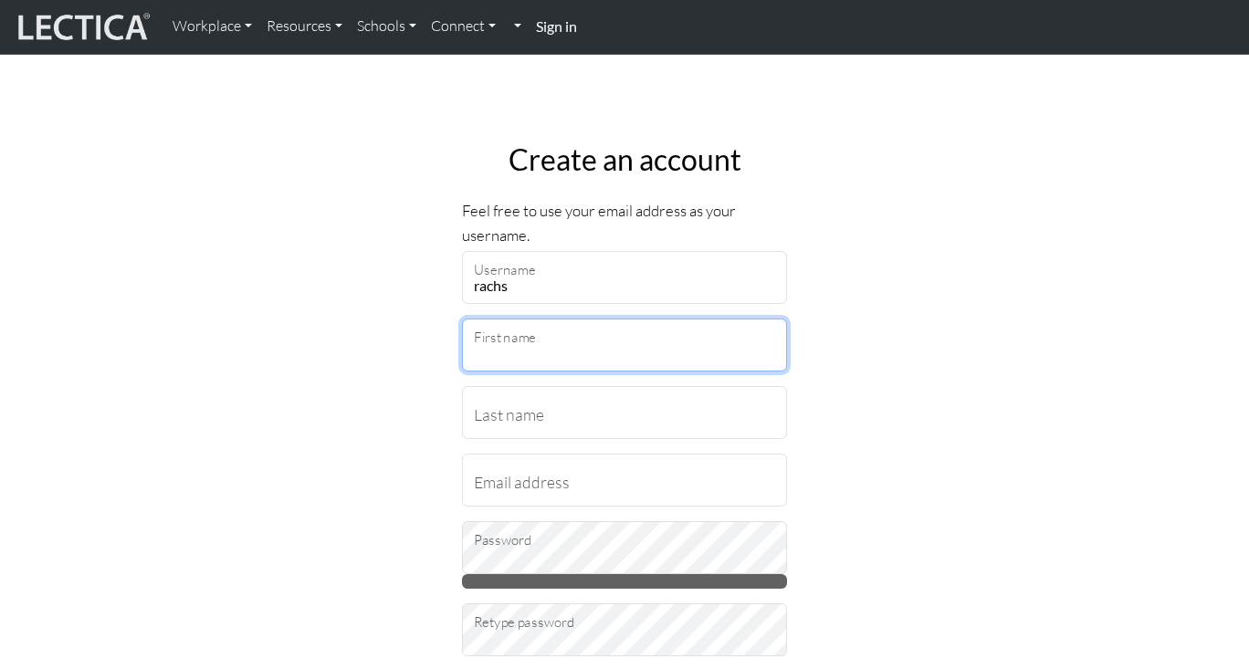
click at [527, 352] on input "First name" at bounding box center [624, 345] width 325 height 53
type input "rach"
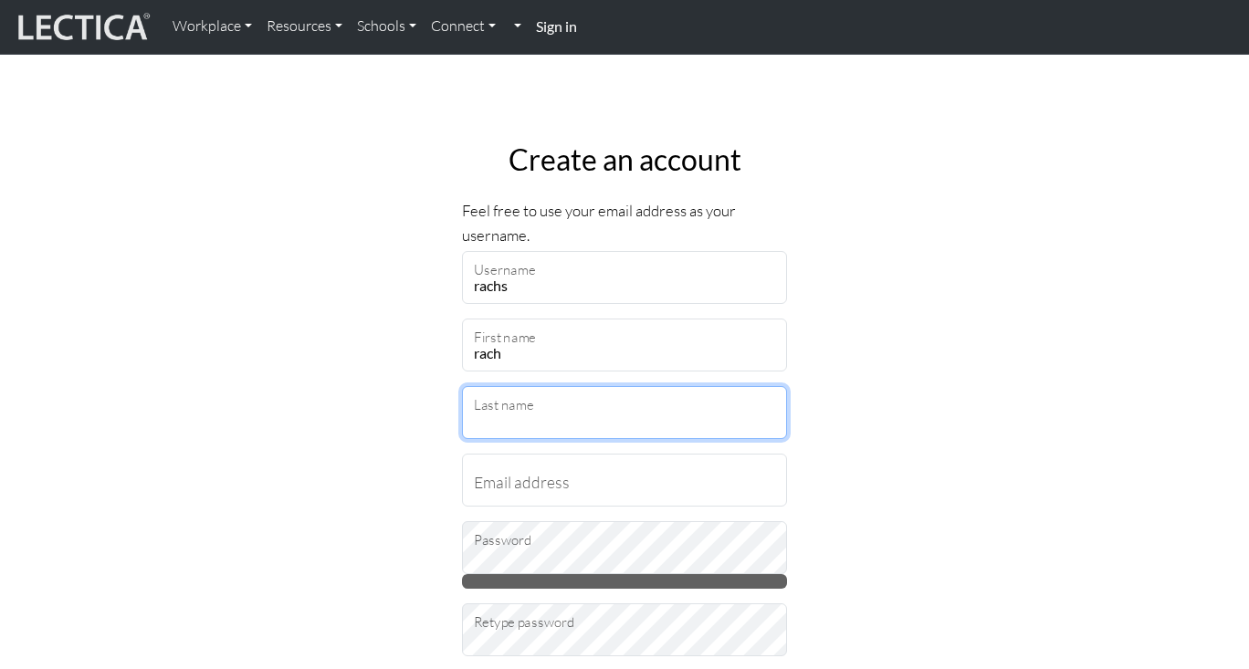
click at [523, 425] on input "Last name" at bounding box center [624, 412] width 325 height 53
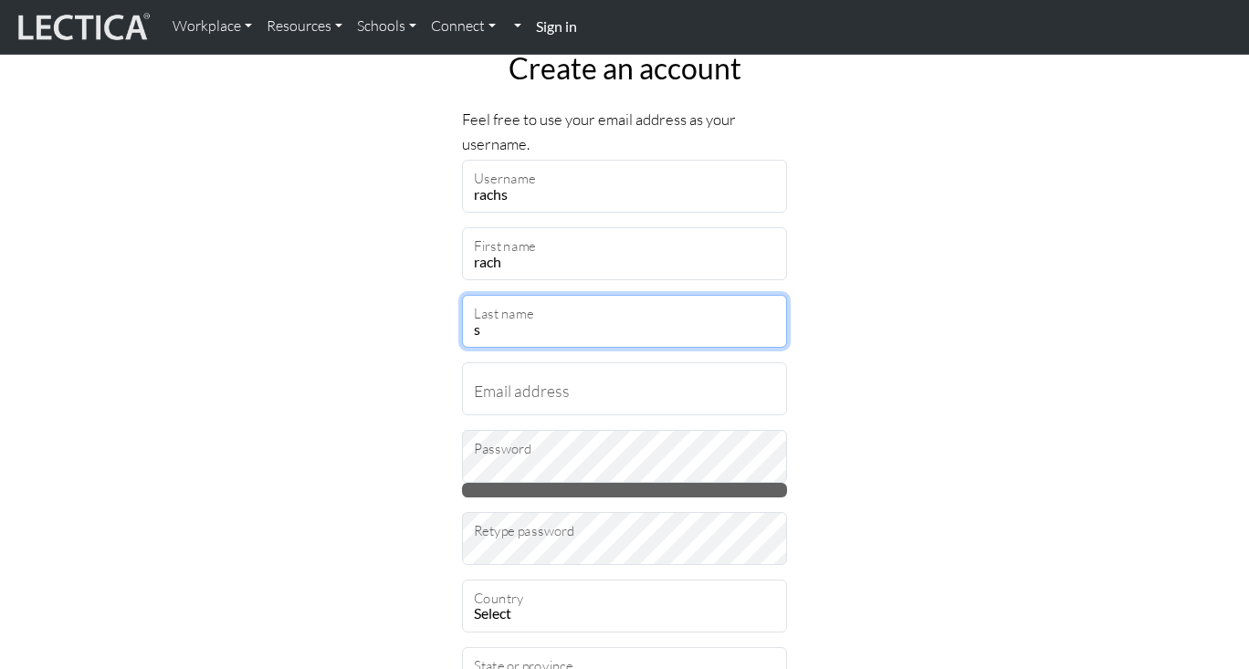
scroll to position [130, 0]
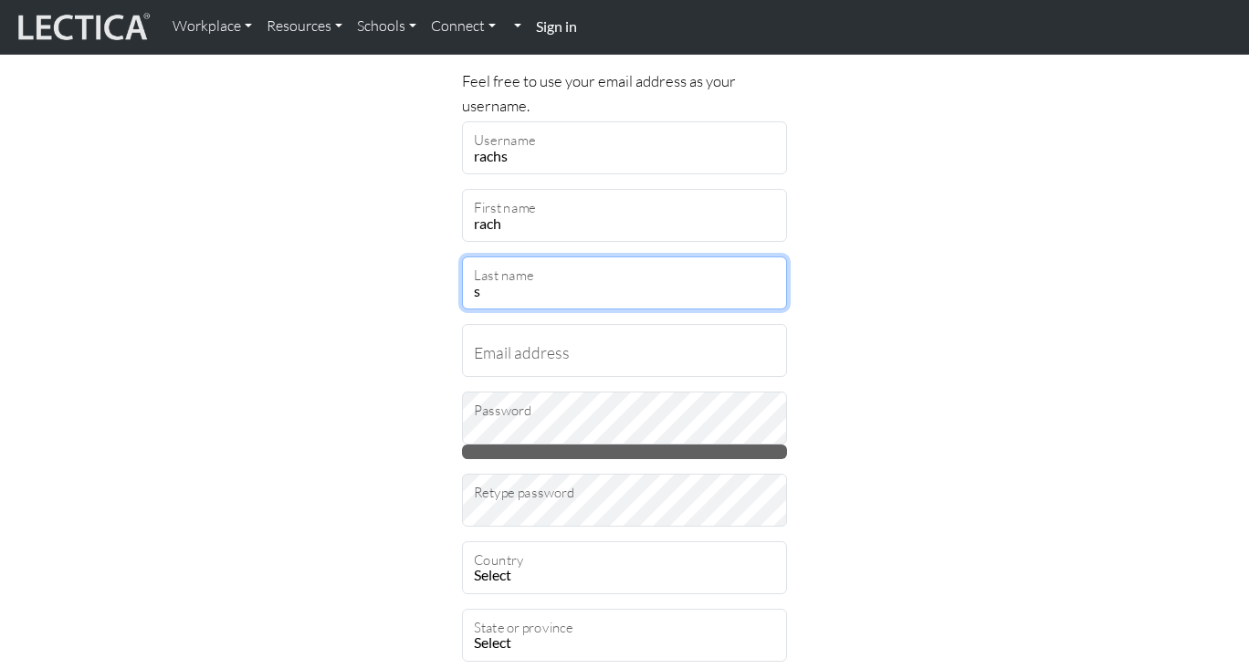
type input "s"
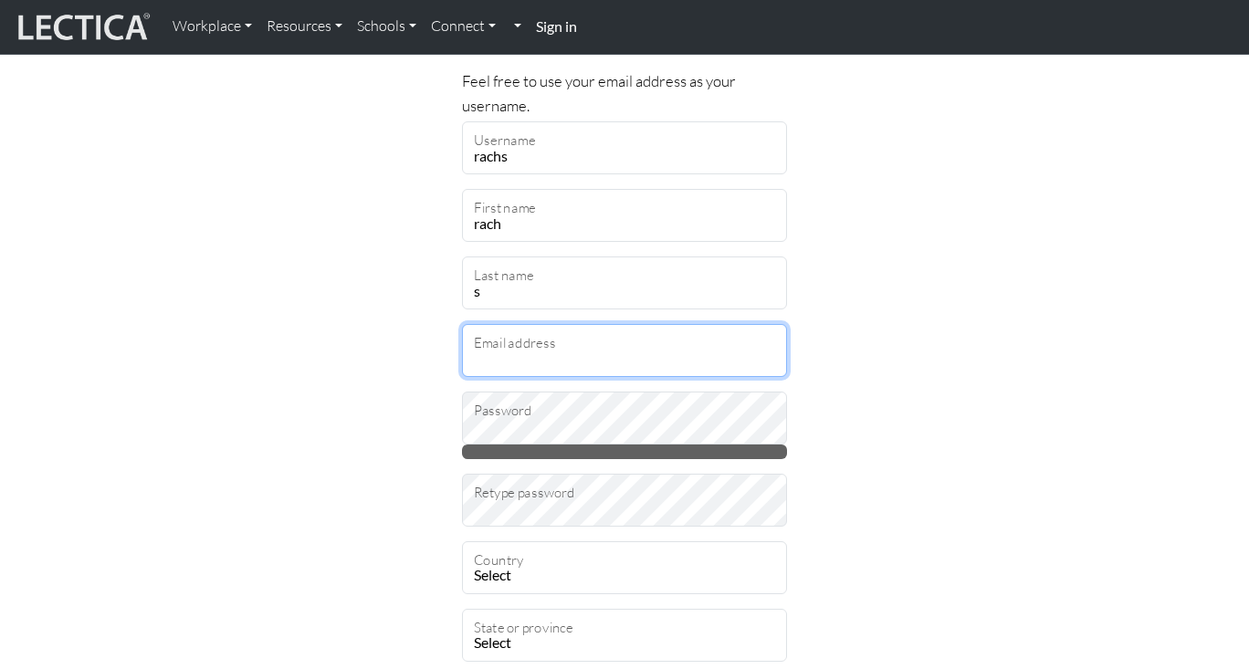
click at [528, 352] on input "Email address" at bounding box center [624, 350] width 325 height 53
type input "[EMAIL_ADDRESS][DOMAIN_NAME]"
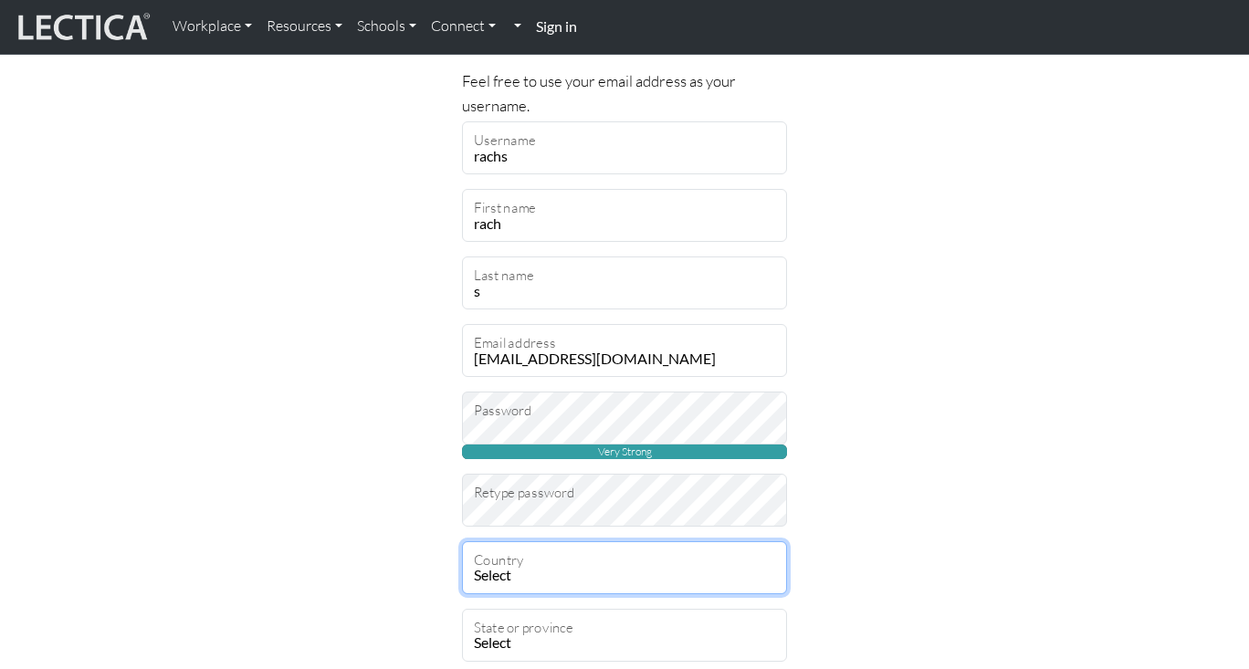
click at [557, 571] on select "Select Afghanistan A…land Islands Albania Algeria American Samoa Andorra Angola…" at bounding box center [624, 567] width 325 height 53
select select "117"
click at [462, 541] on select "Select Afghanistan A…land Islands Albania Algeria American Samoa Andorra Angola…" at bounding box center [624, 567] width 325 height 53
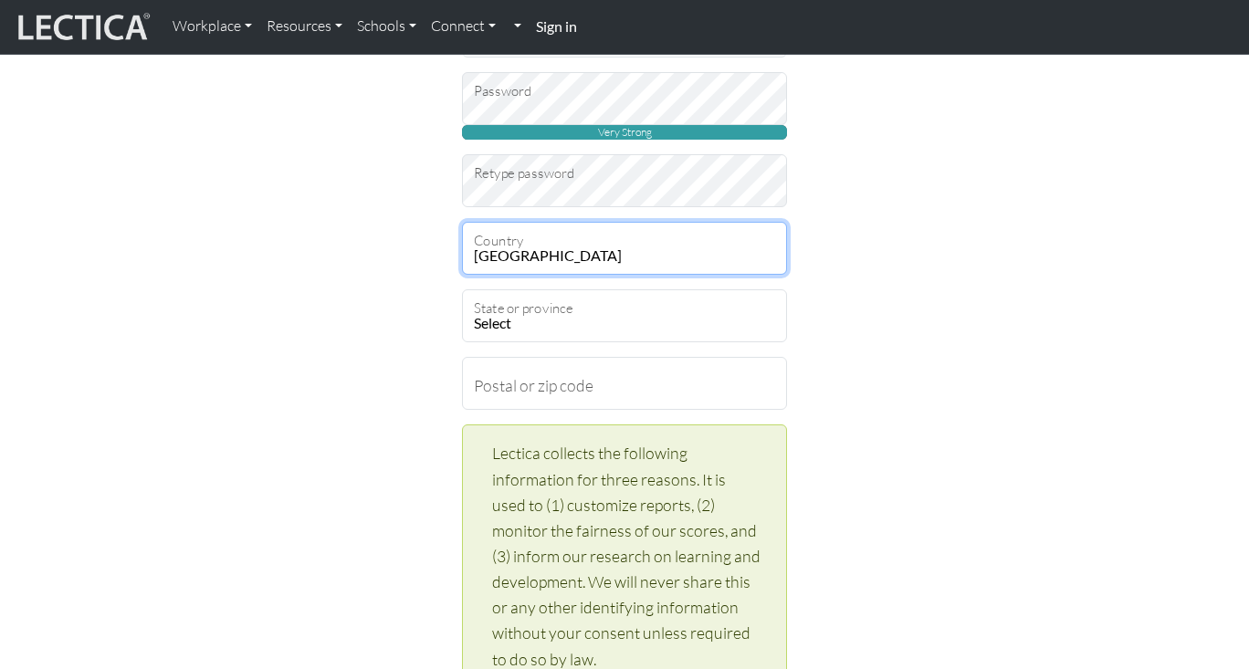
scroll to position [506, 0]
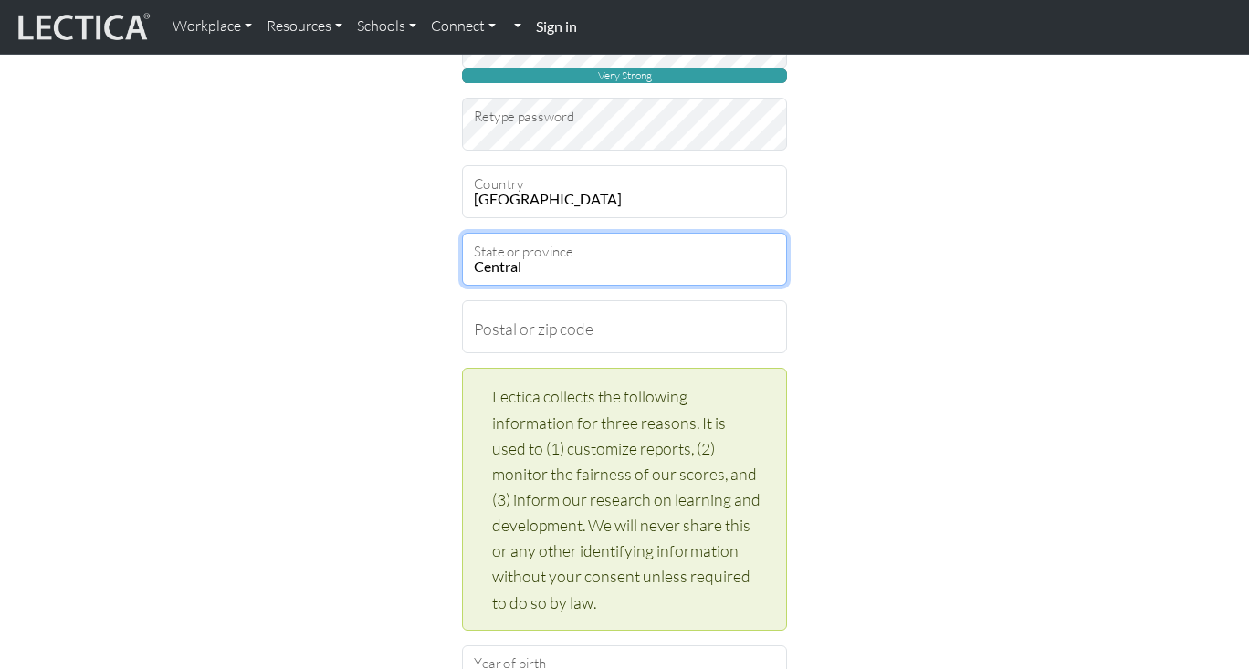
click at [604, 261] on select "Central Coast Eastern Nairobi Area North-Eastern Nyanza Rift Valley Western" at bounding box center [624, 259] width 325 height 53
select select "5477"
click at [462, 233] on select "Central Coast Eastern Nairobi Area North-Eastern Nyanza Rift Valley Western" at bounding box center [624, 259] width 325 height 53
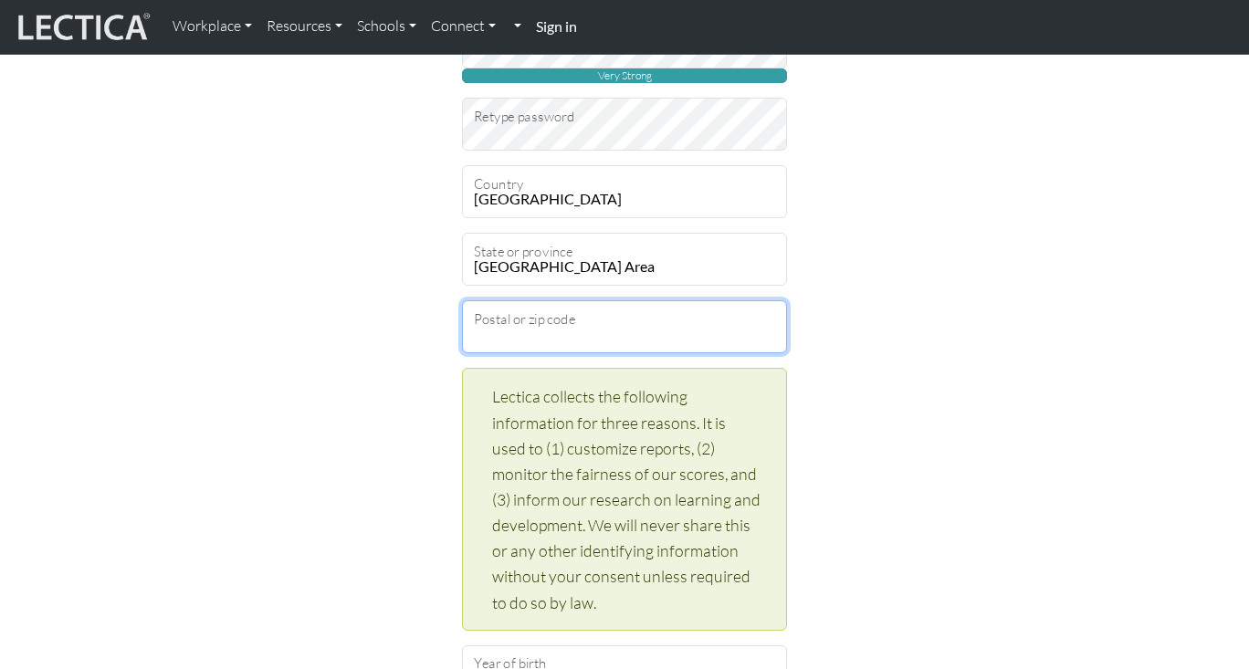
click at [563, 331] on input "Postal or zip code" at bounding box center [624, 326] width 325 height 53
type input "00100"
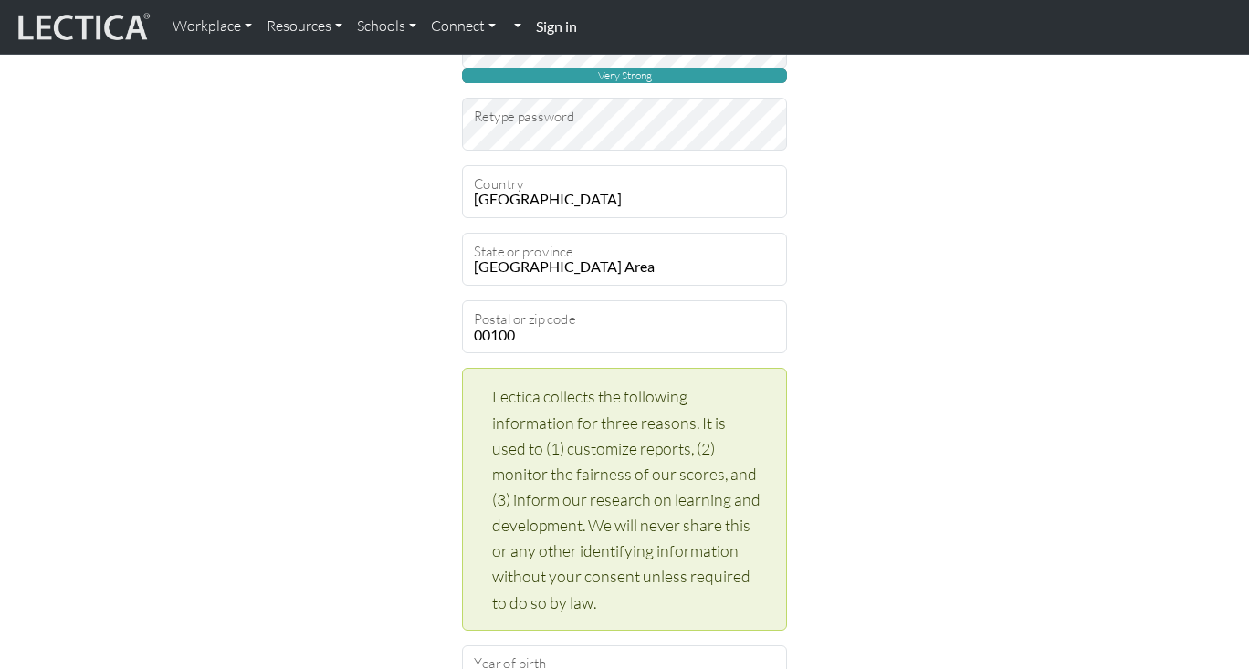
click at [481, 447] on div "Lectica collects the following information for three reasons. It is used to (1)…" at bounding box center [624, 499] width 325 height 262
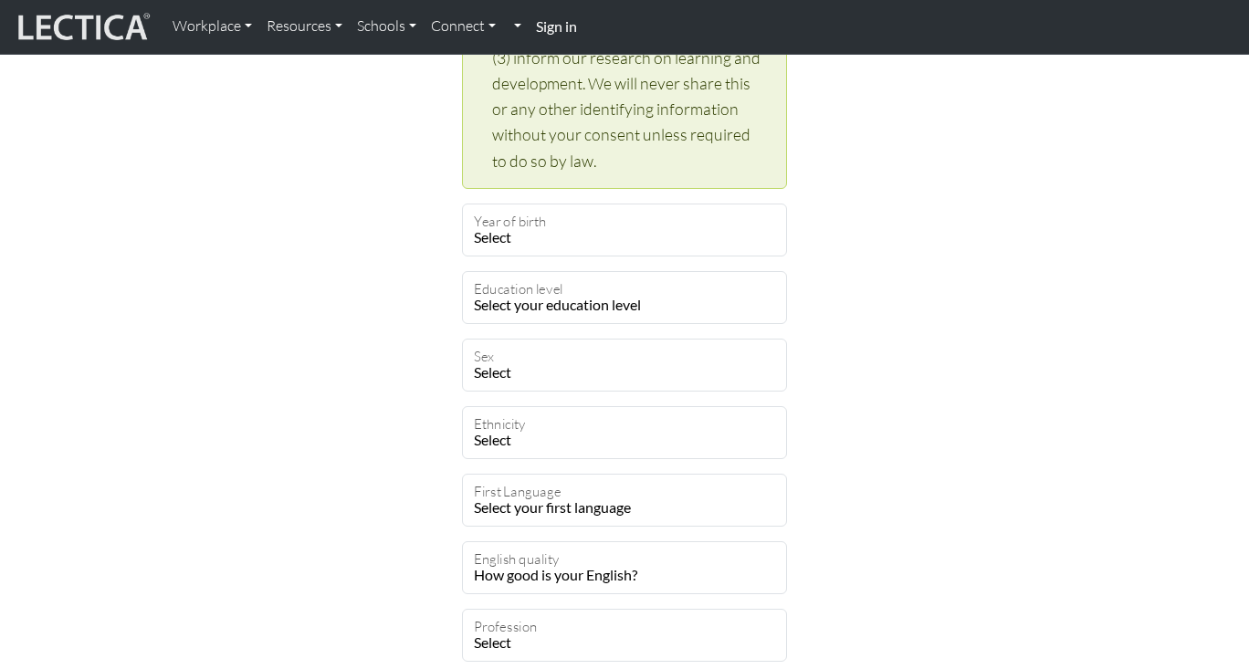
scroll to position [1076, 0]
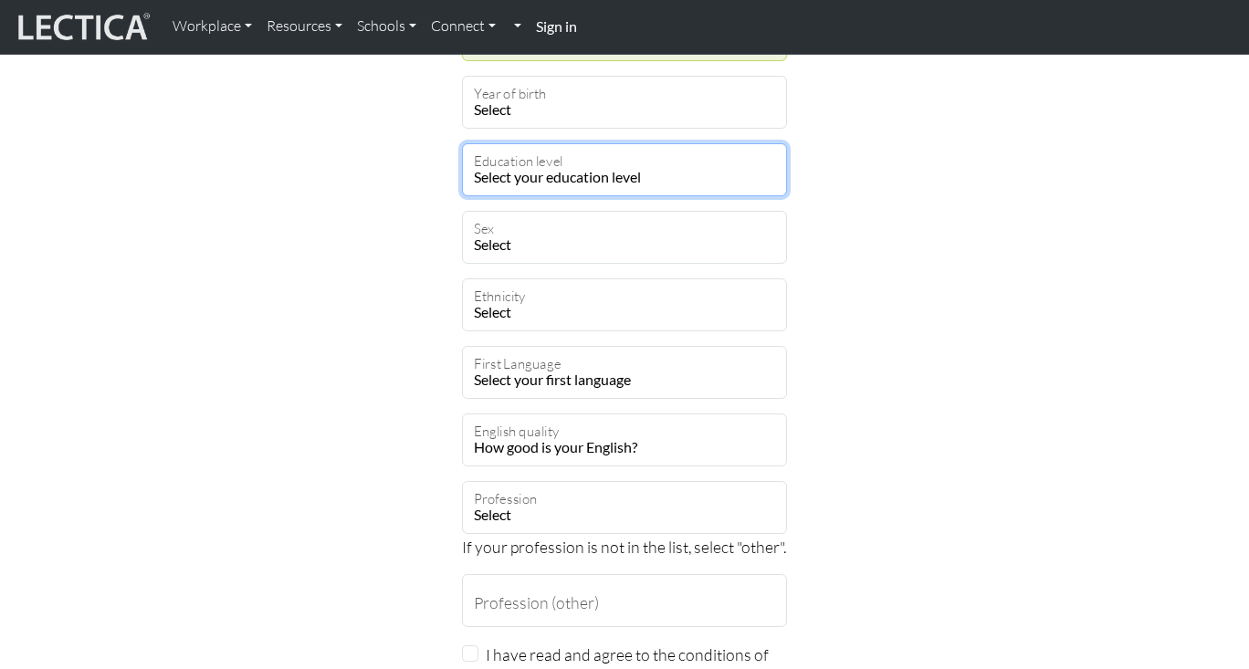
click at [602, 175] on select "Select your education level toddler pre-pre-pre-k pre-pre-k pre-k Kindergarten …" at bounding box center [624, 169] width 325 height 53
select select "23"
click at [462, 143] on select "Select your education level toddler pre-pre-pre-k pre-pre-k pre-k Kindergarten …" at bounding box center [624, 169] width 325 height 53
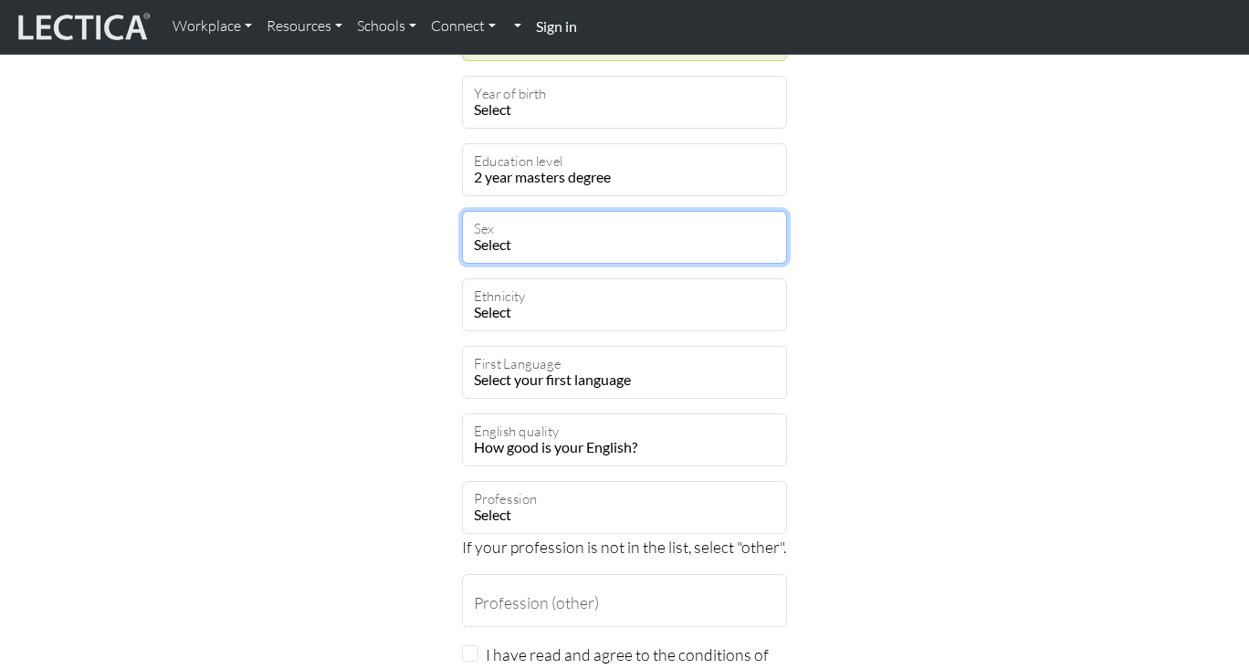
click at [544, 233] on select "Select Male Female Binary Non-binary Opt out" at bounding box center [624, 237] width 325 height 53
select select "optout"
click at [462, 211] on select "Select Male Female Binary Non-binary Opt out" at bounding box center [624, 237] width 325 height 53
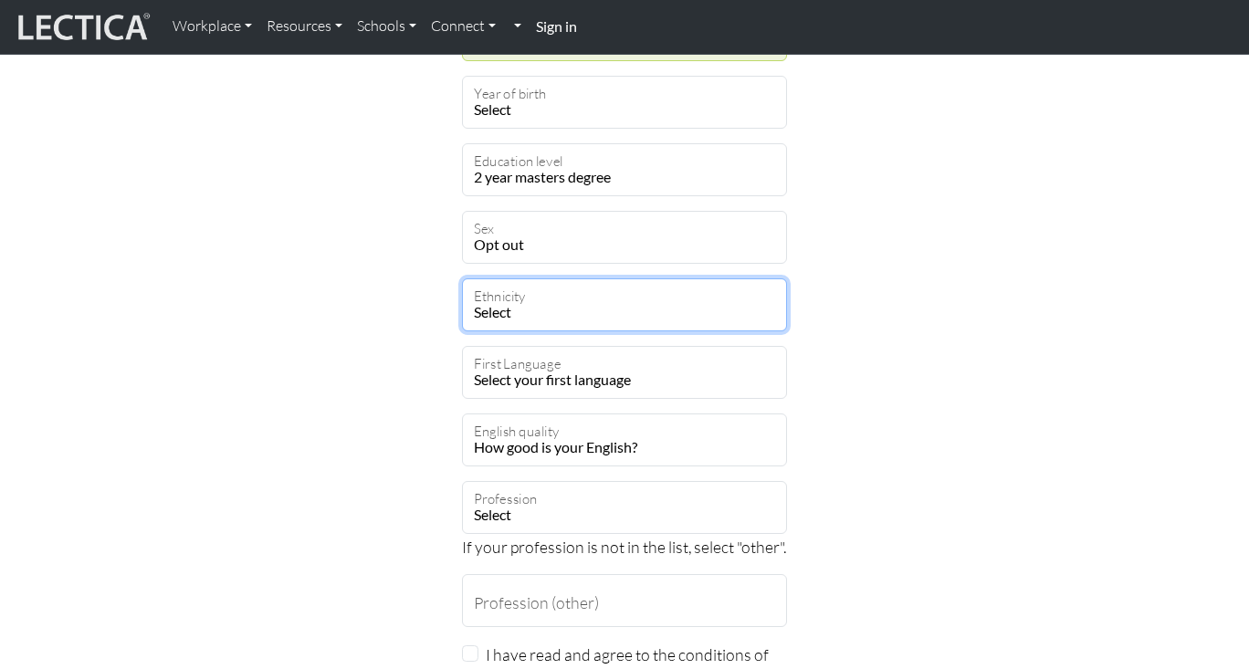
click at [559, 298] on select "Select African Asian Black Carribean Caucasian Central American Eurasian Indian…" at bounding box center [624, 304] width 325 height 53
select select "120"
click at [462, 278] on select "Select African Asian Black Carribean Caucasian Central American Eurasian Indian…" at bounding box center [624, 304] width 325 height 53
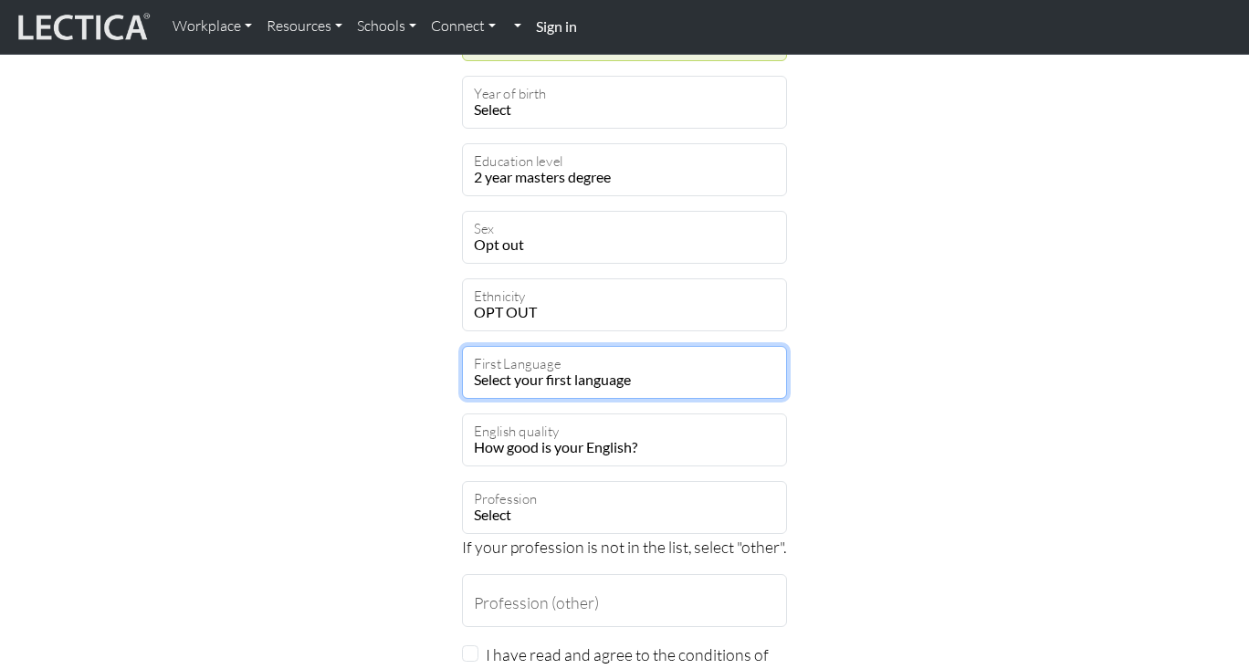
click at [607, 376] on select "Select your first language Abkhazian Achinese Acoli Adangme Adyghe Afar Afrihil…" at bounding box center [624, 372] width 325 height 53
select select "2424"
click at [462, 346] on select "Select your first language Abkhazian Achinese Acoli Adangme Adyghe Afar Afrihil…" at bounding box center [624, 372] width 325 height 53
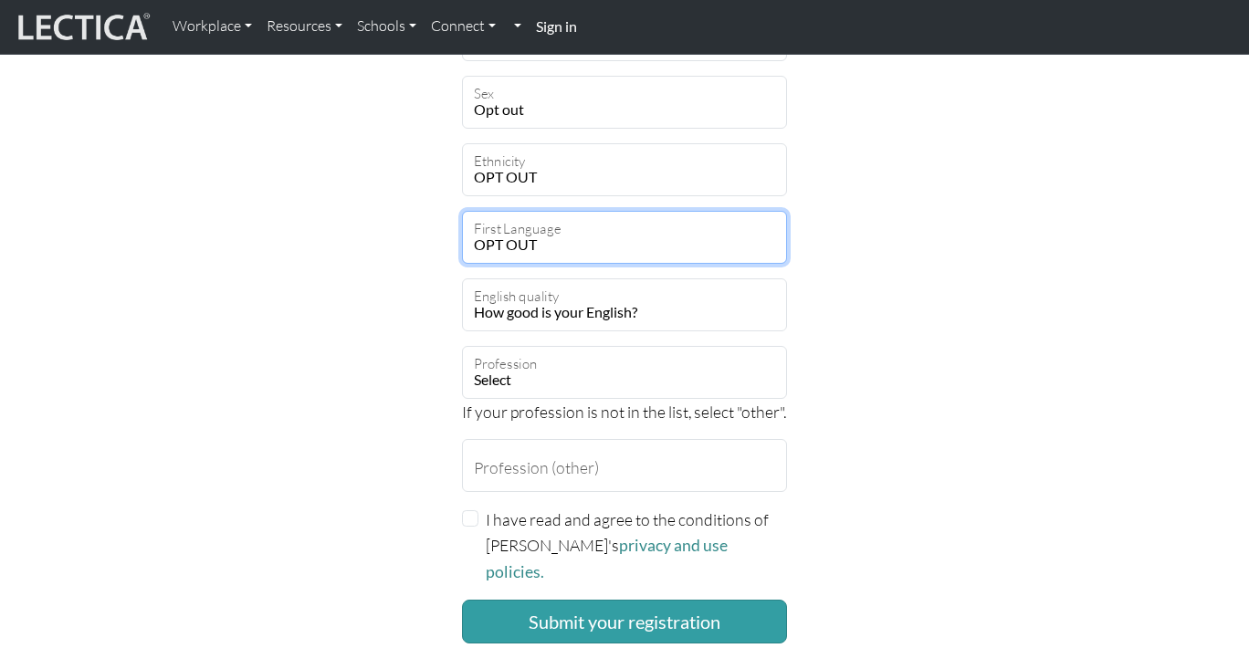
scroll to position [1343, 0]
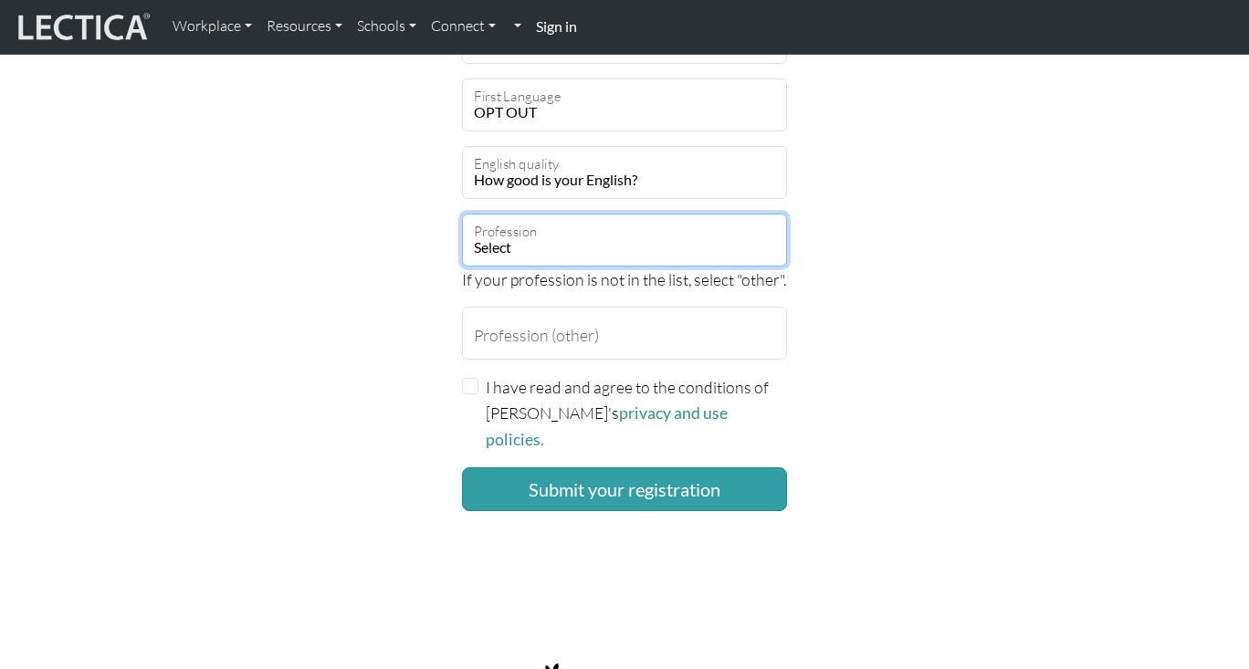
click at [575, 250] on select "Select academic accounting/finance administration arts: performing arts: visual…" at bounding box center [624, 240] width 325 height 53
select select "17"
click at [462, 214] on select "Select academic accounting/finance administration arts: performing arts: visual…" at bounding box center [624, 240] width 325 height 53
click at [467, 383] on input "I have read and agree to the conditions of Lectica's privacy and use policies." at bounding box center [470, 386] width 16 height 16
checkbox input "true"
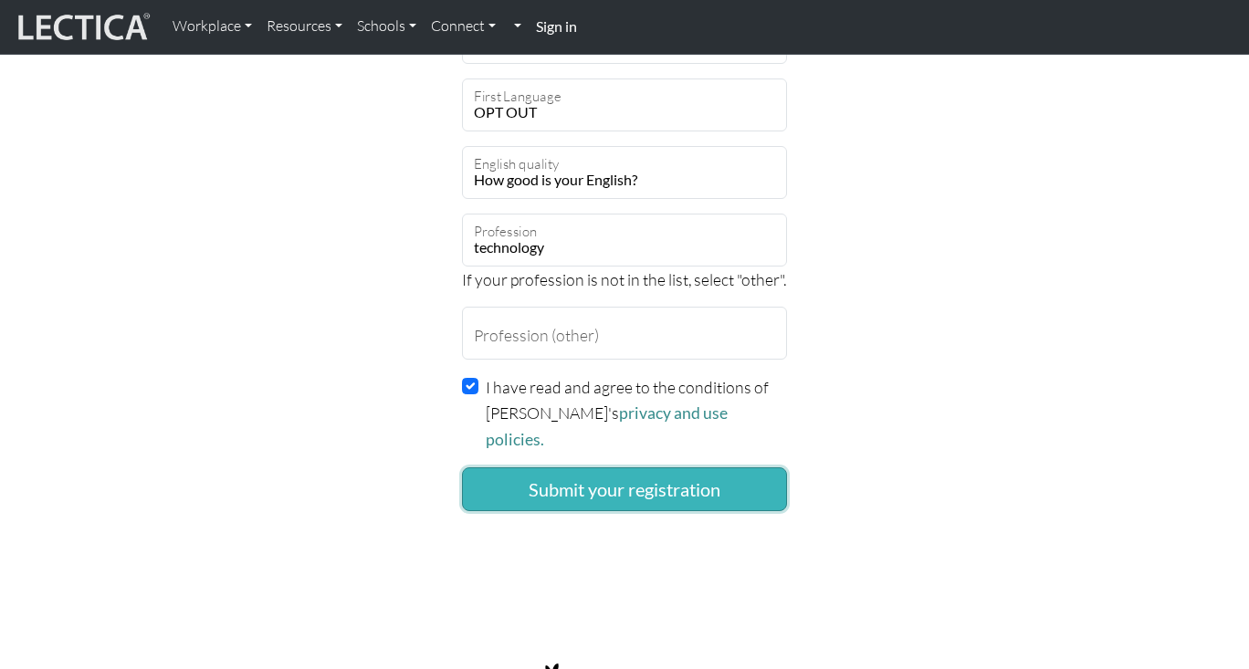
click at [563, 467] on button "Submit your registration" at bounding box center [624, 489] width 325 height 44
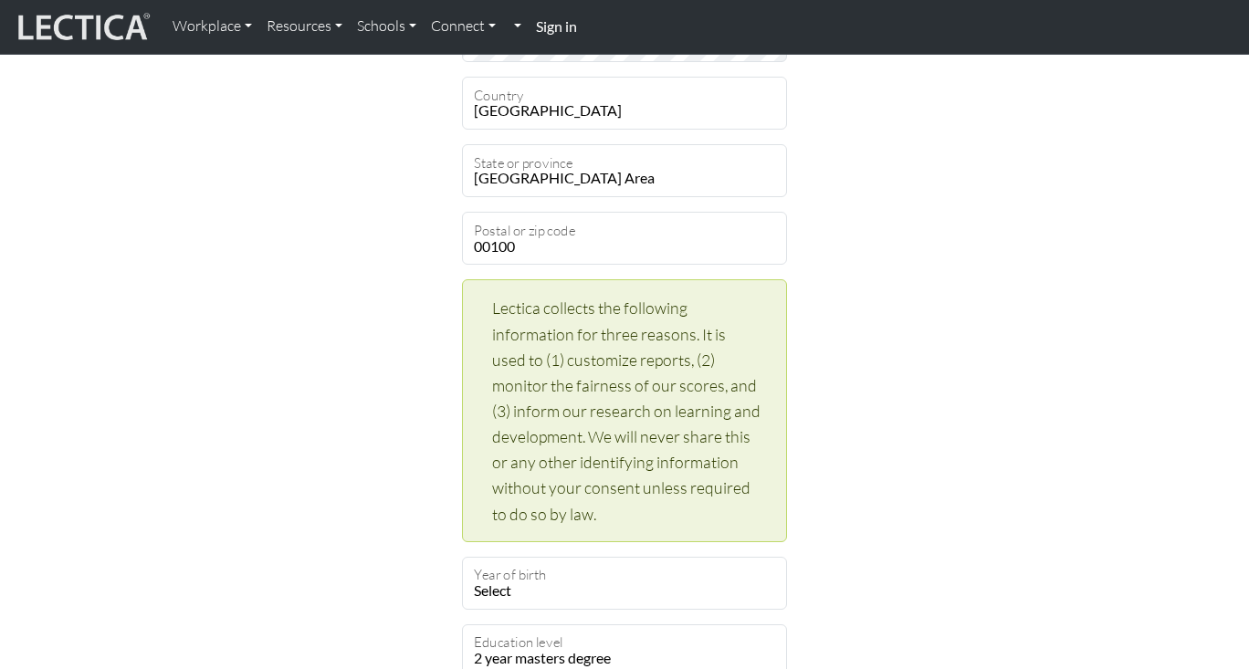
scroll to position [861, 0]
